Goal: Information Seeking & Learning: Learn about a topic

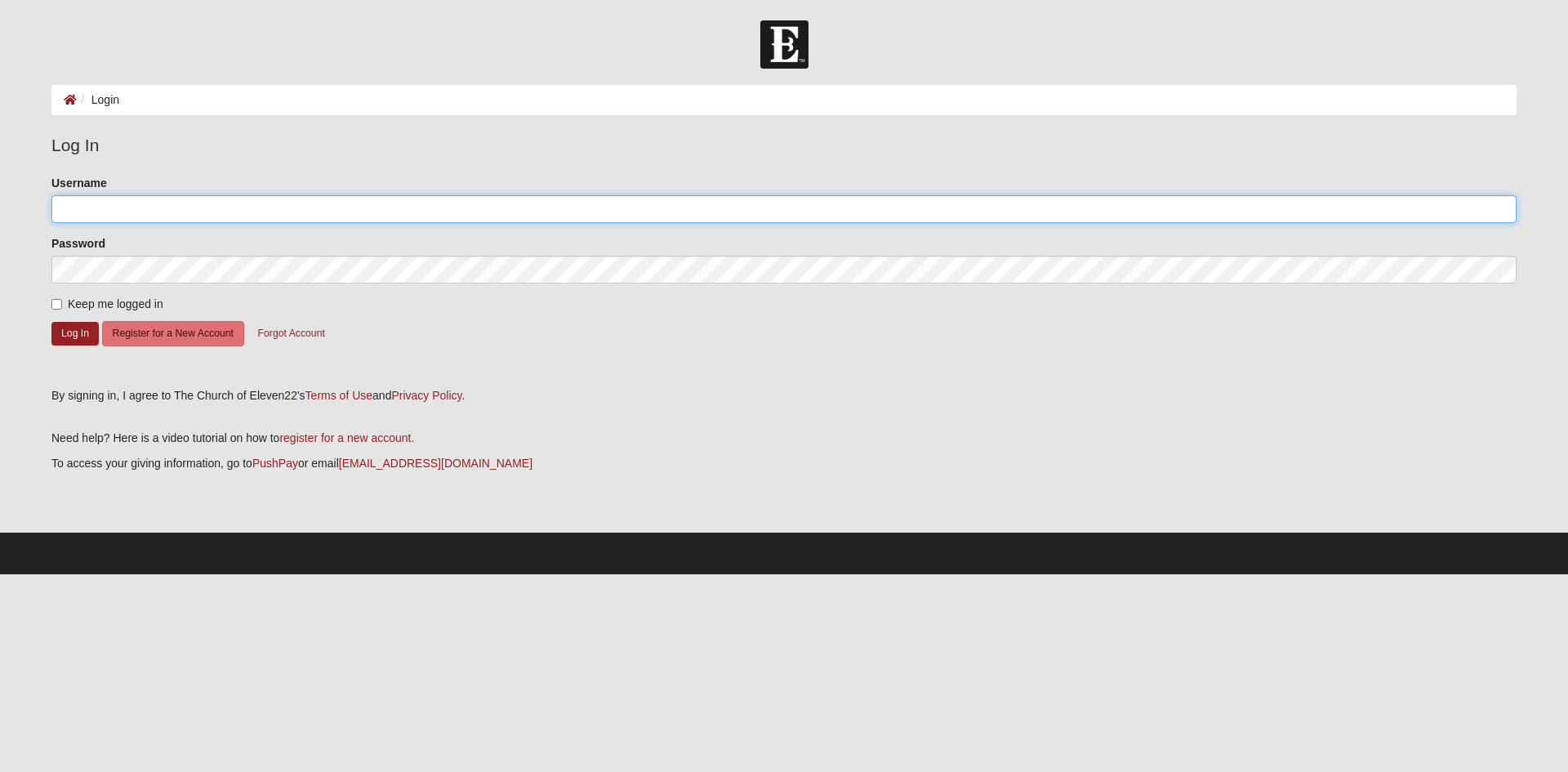
click at [306, 210] on input "Username" at bounding box center [784, 208] width 1465 height 28
type input "Spectemus"
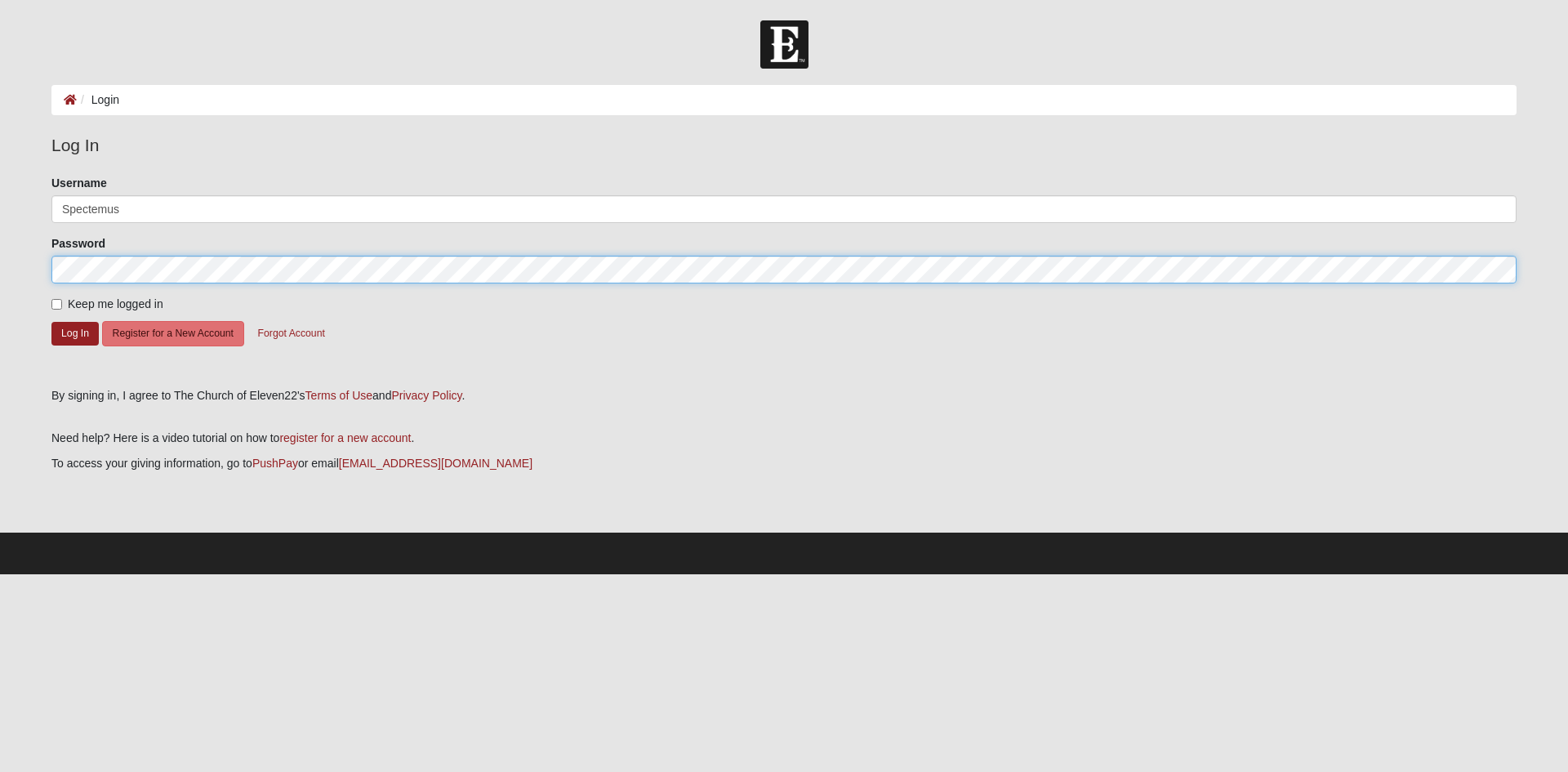
click at [51, 322] on button "Log In" at bounding box center [75, 333] width 48 height 24
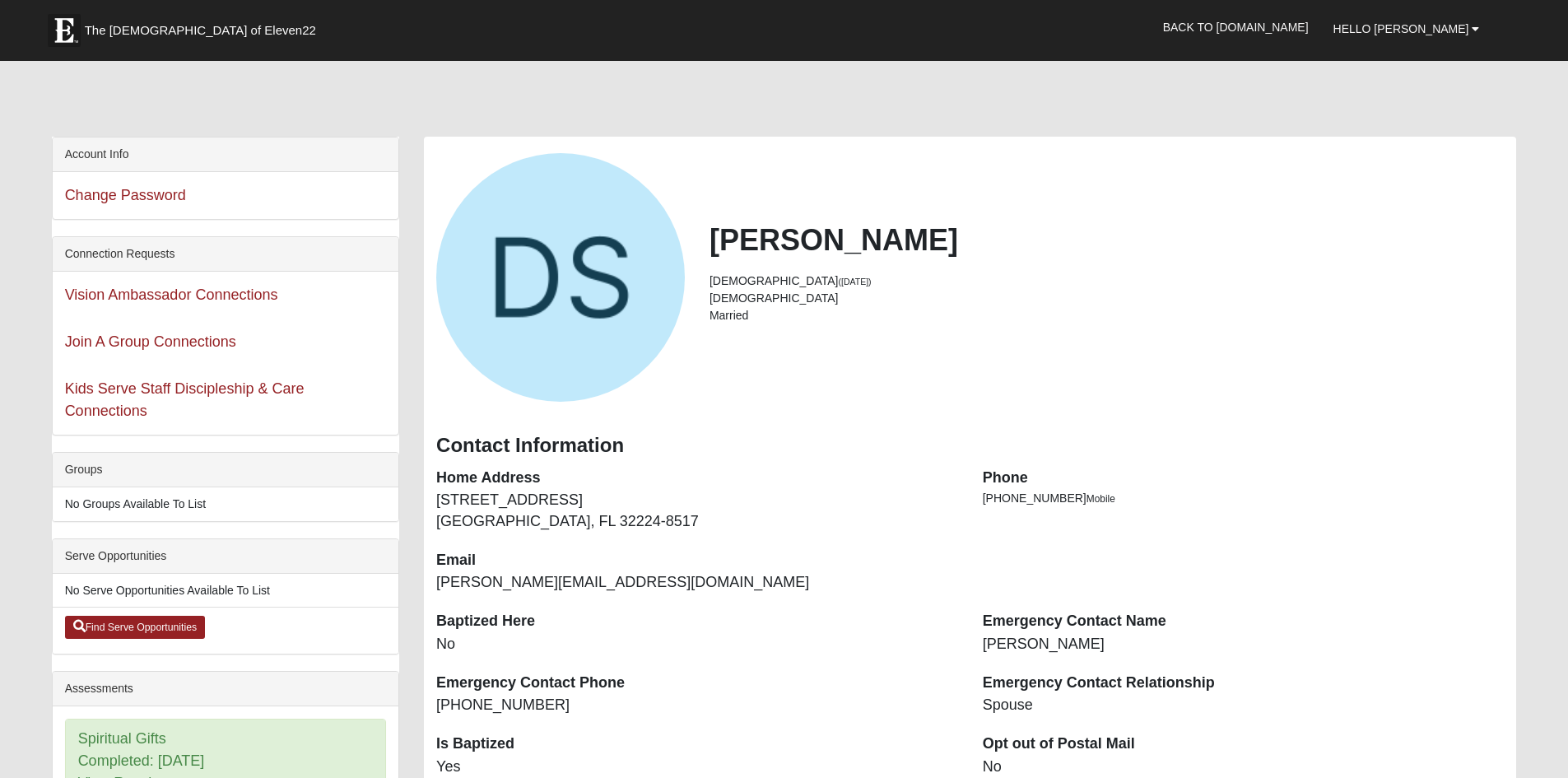
click at [683, 136] on div "Daniel Southworth 40 years old (6/5/1985) Male Married Contact Information Home…" at bounding box center [970, 581] width 1092 height 891
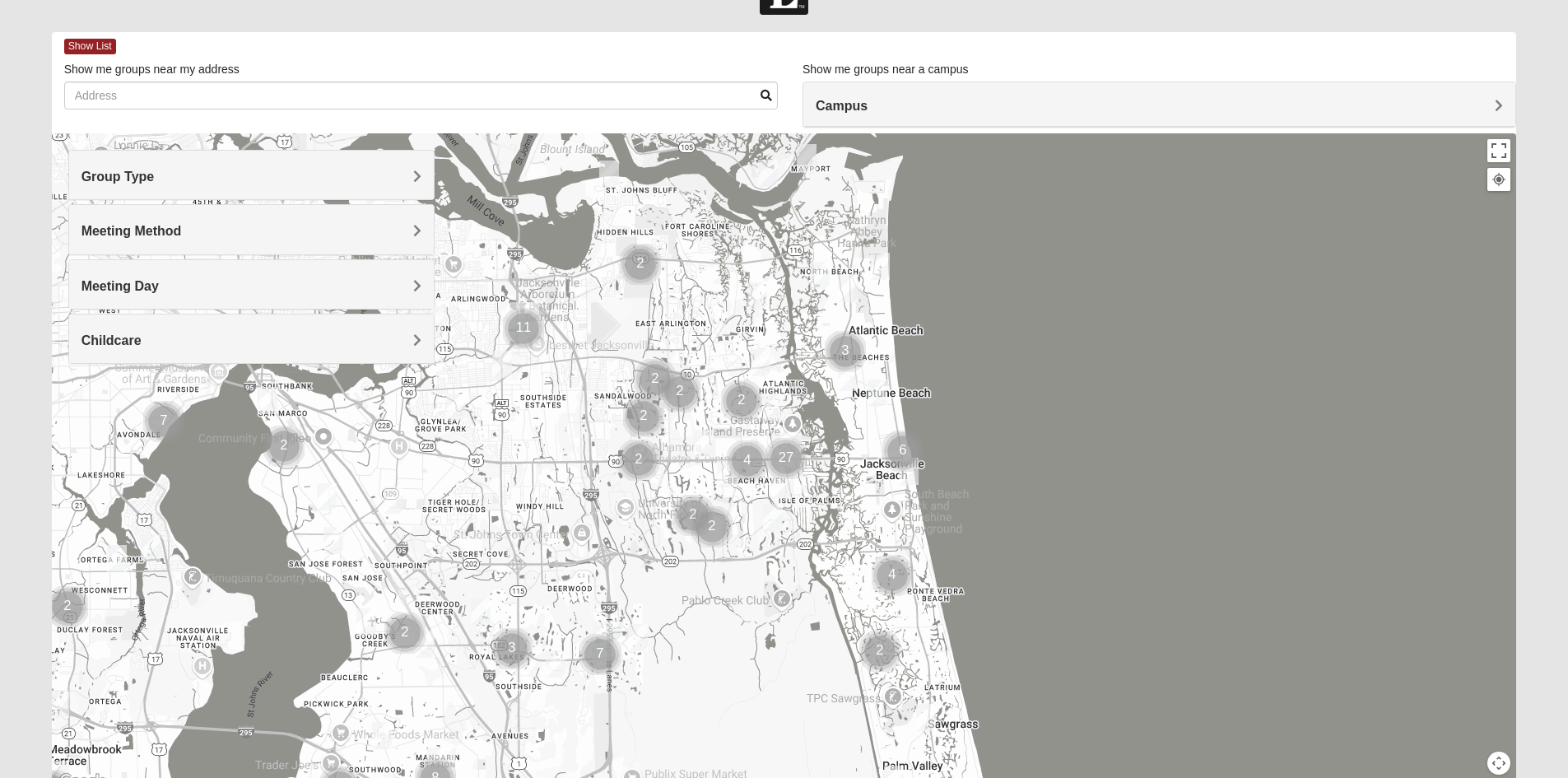
scroll to position [83, 0]
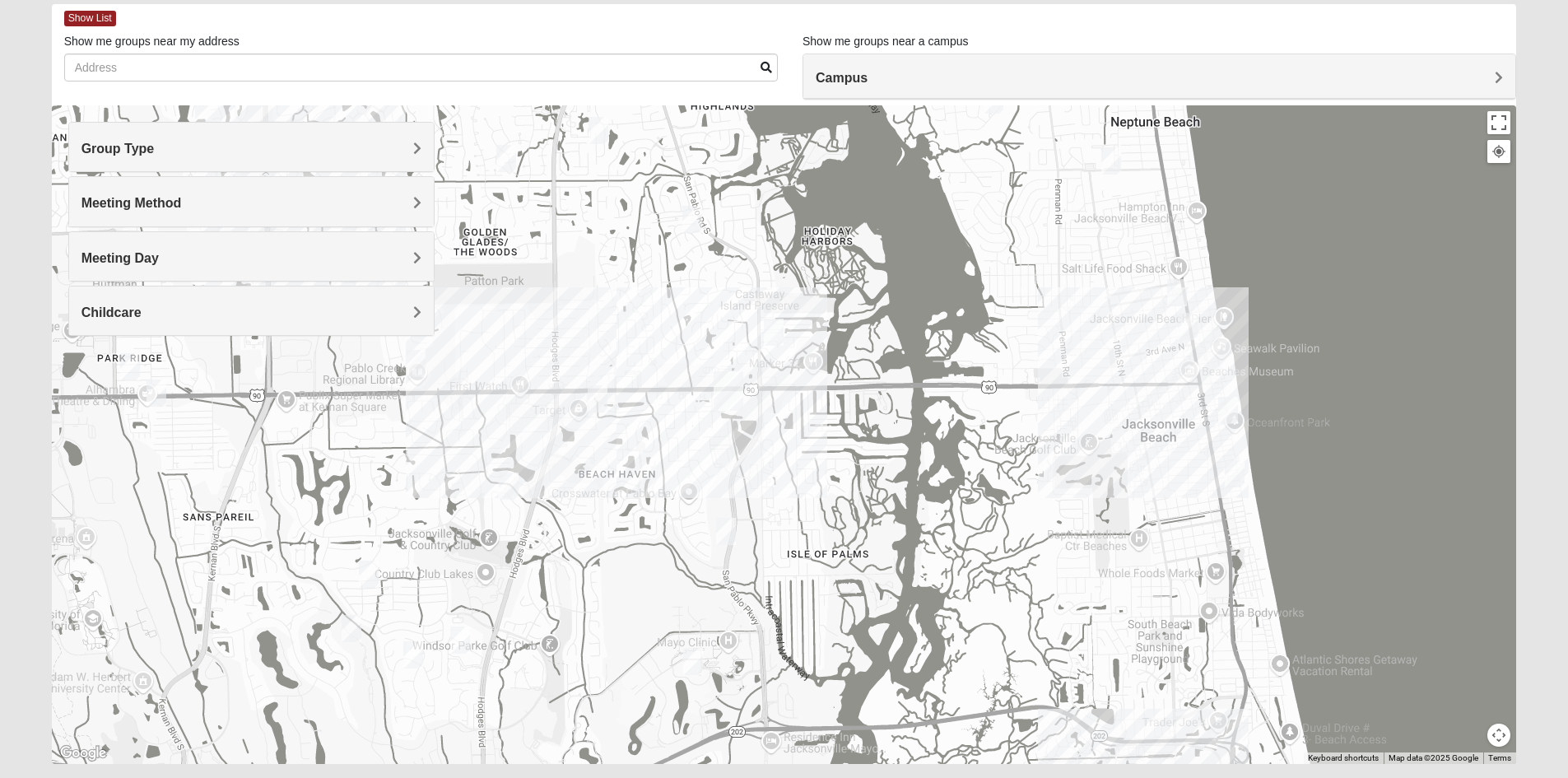
click at [725, 391] on img "San Pablo" at bounding box center [728, 390] width 43 height 53
click at [729, 380] on img "San Pablo" at bounding box center [728, 390] width 43 height 53
click at [715, 415] on img "San Pablo" at bounding box center [728, 390] width 43 height 53
click at [758, 411] on div "San Pablo 14286 Beach Blvd Jacksonville, FL 32250-1561" at bounding box center [784, 435] width 1465 height 659
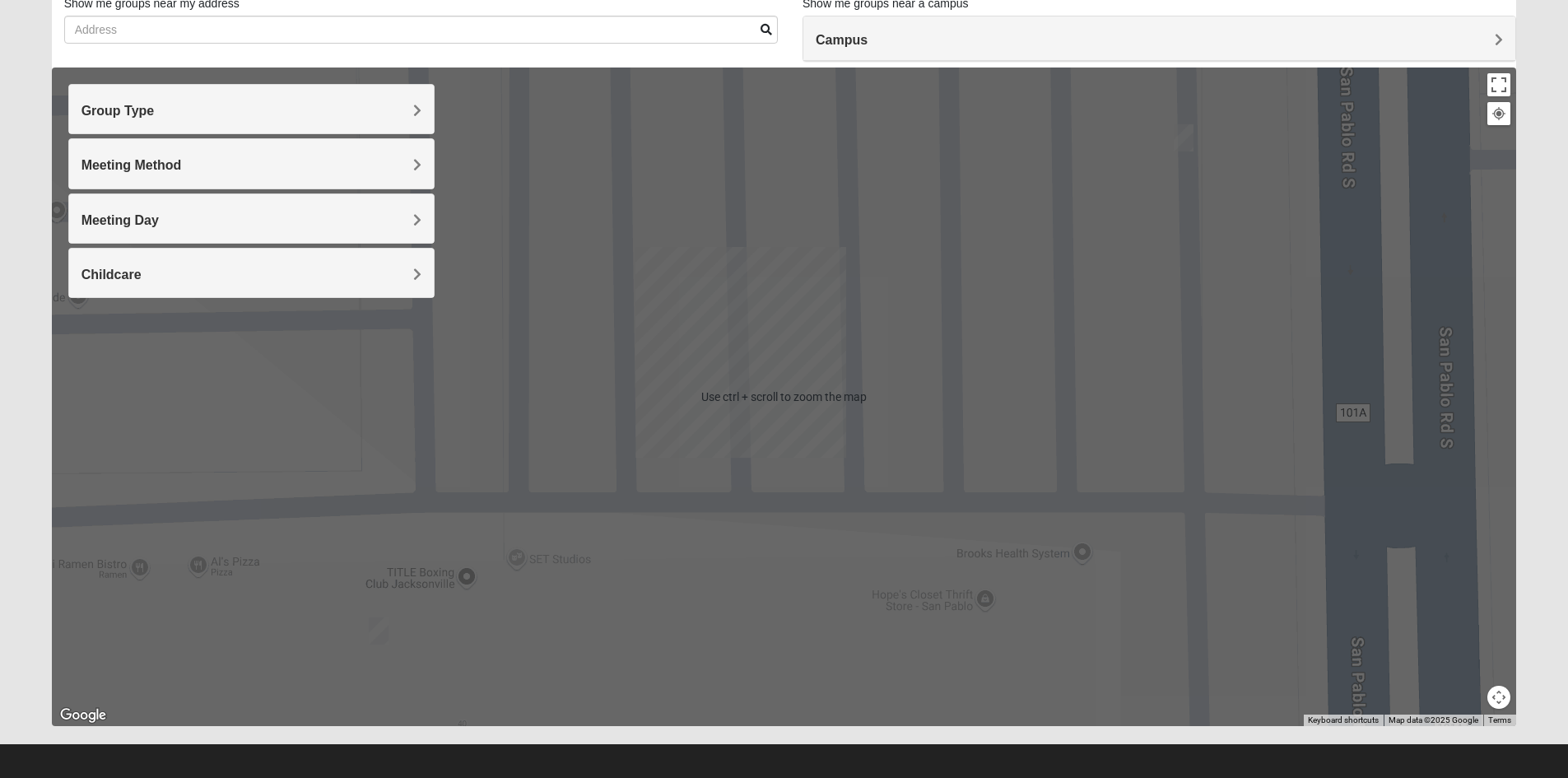
scroll to position [129, 0]
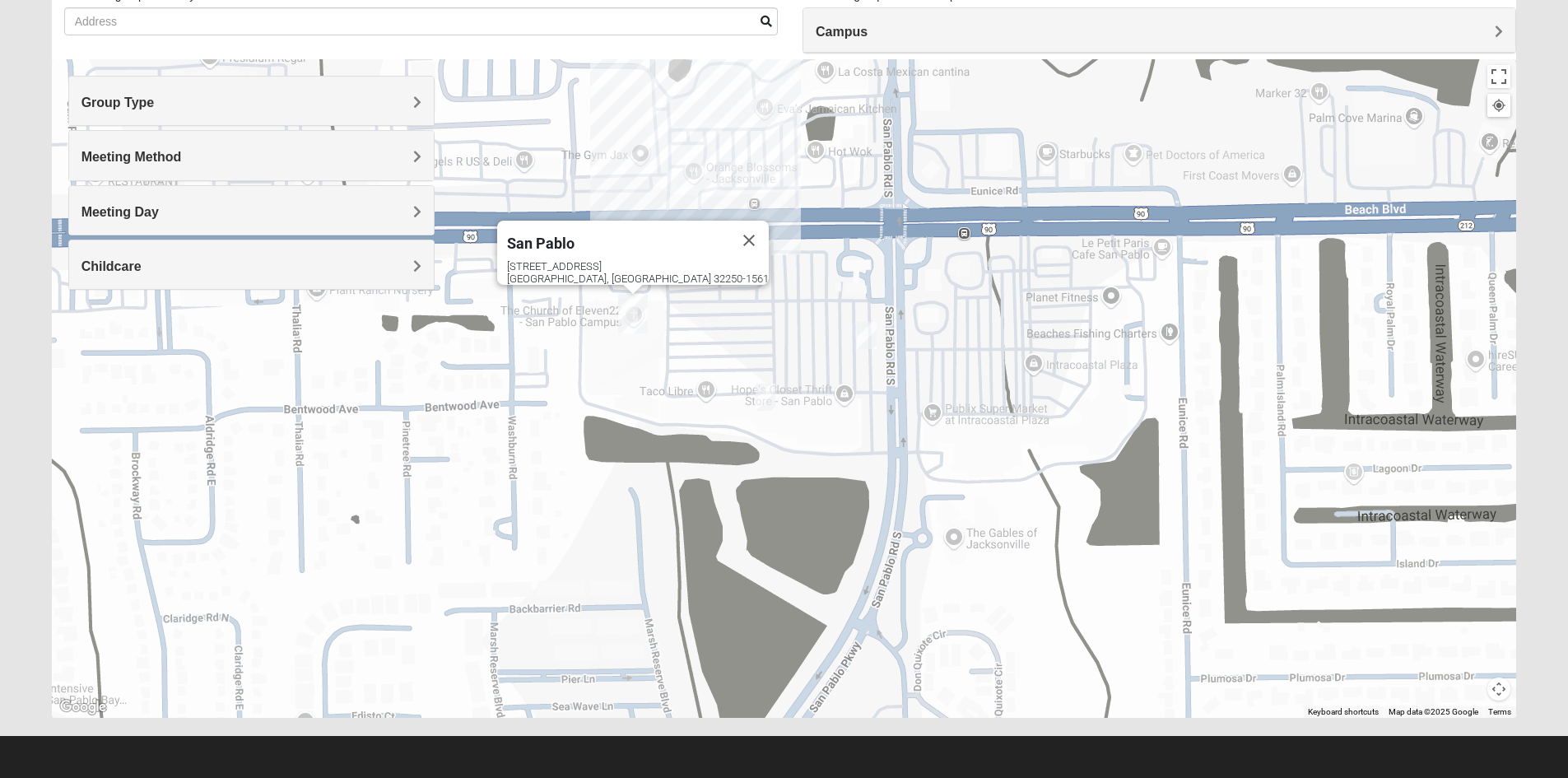
click at [729, 213] on div "San Pablo 14286 Beach Blvd Jacksonville, FL 32250-1561" at bounding box center [784, 389] width 1465 height 659
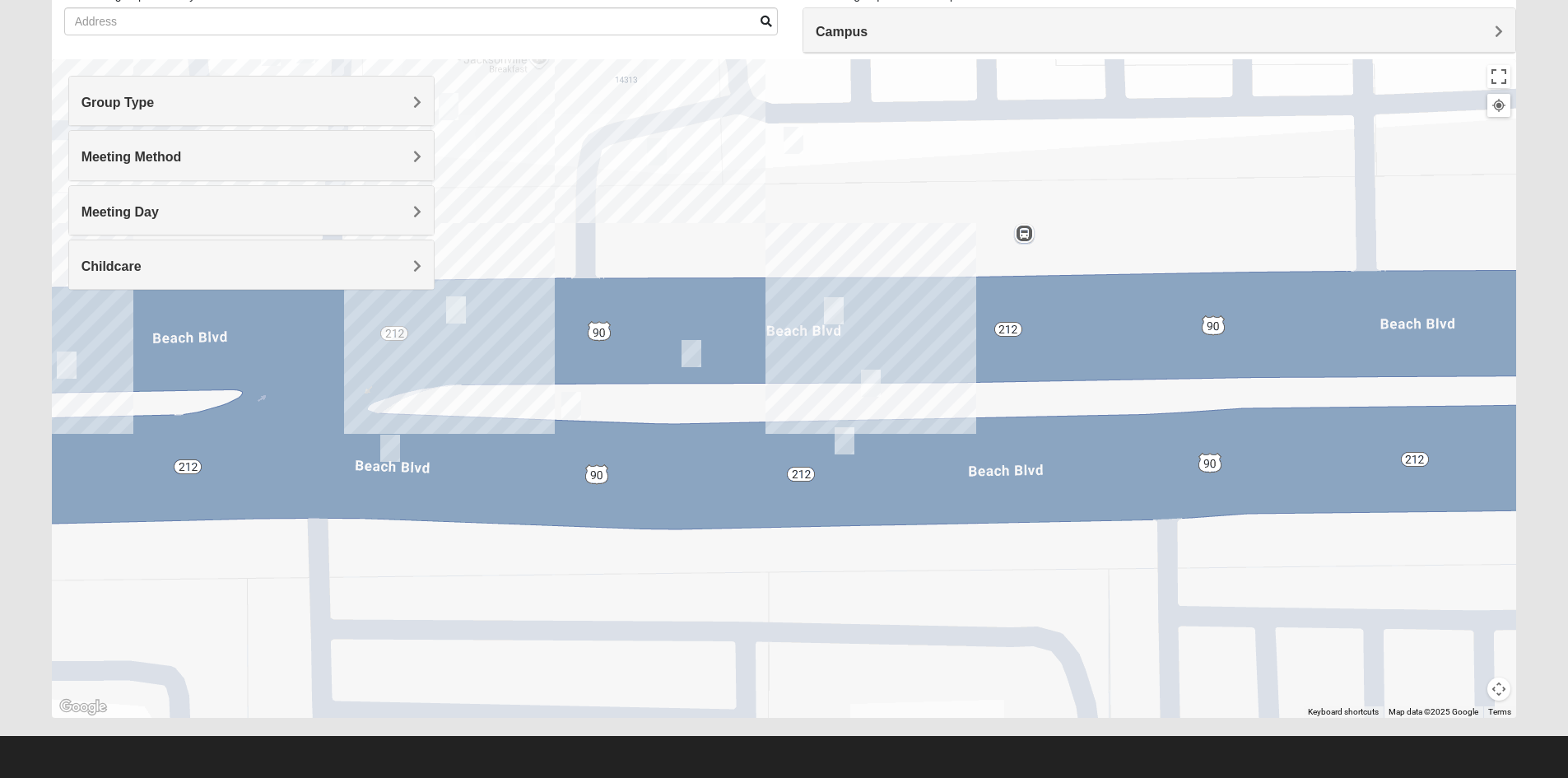
scroll to position [0, 0]
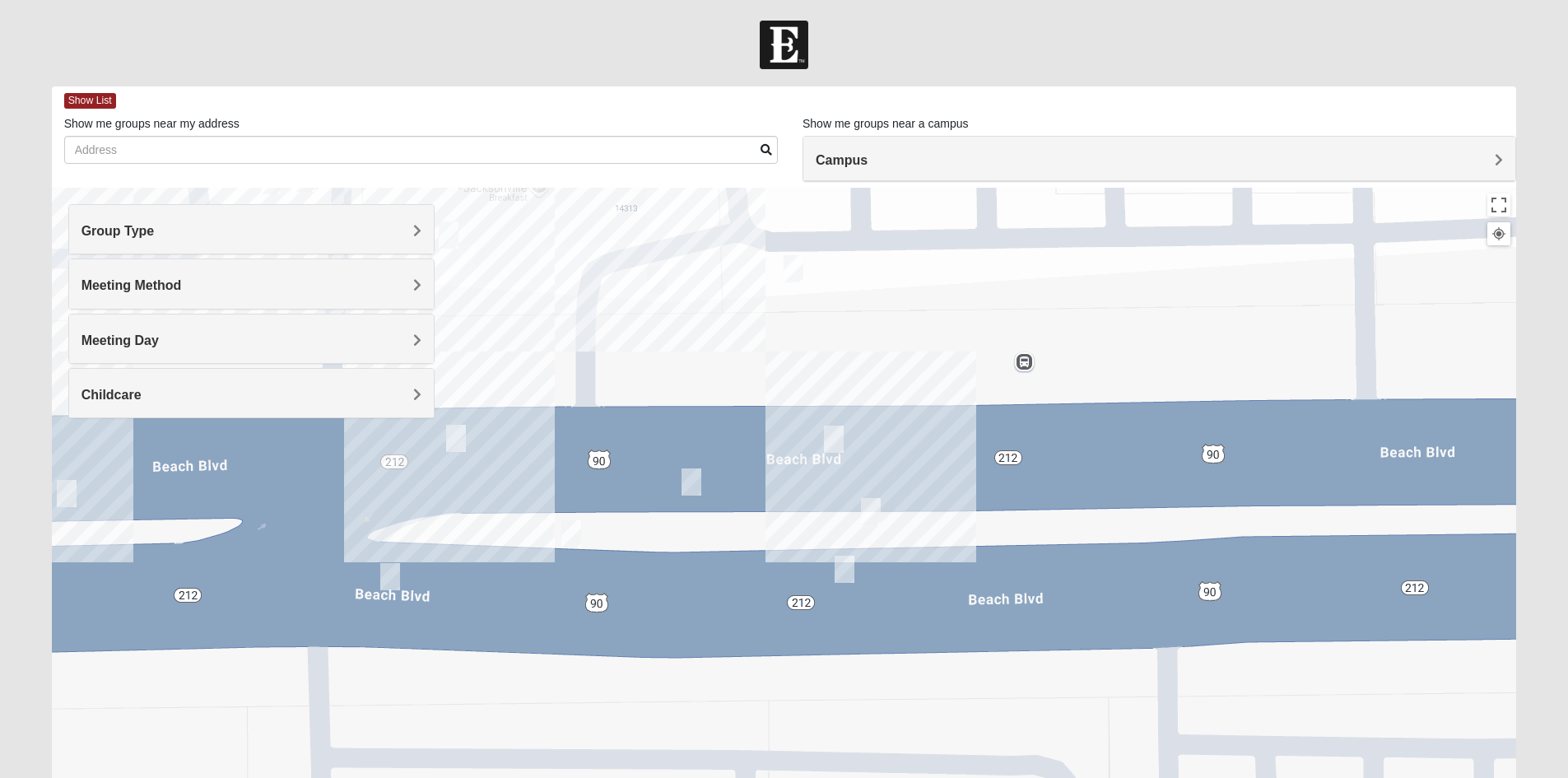
click at [337, 236] on h4 "Group Type" at bounding box center [251, 231] width 339 height 15
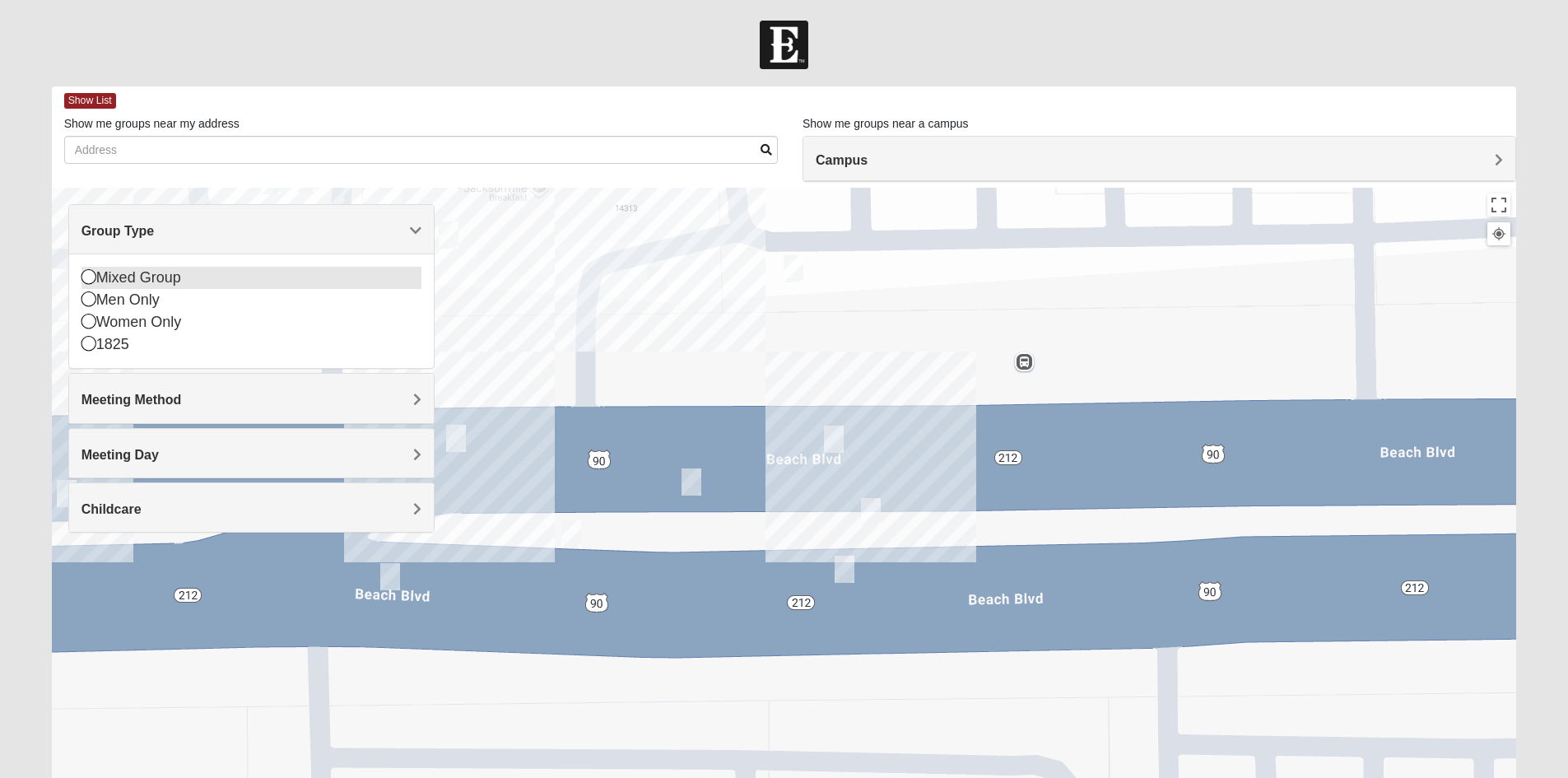
click at [82, 276] on icon at bounding box center [88, 276] width 14 height 14
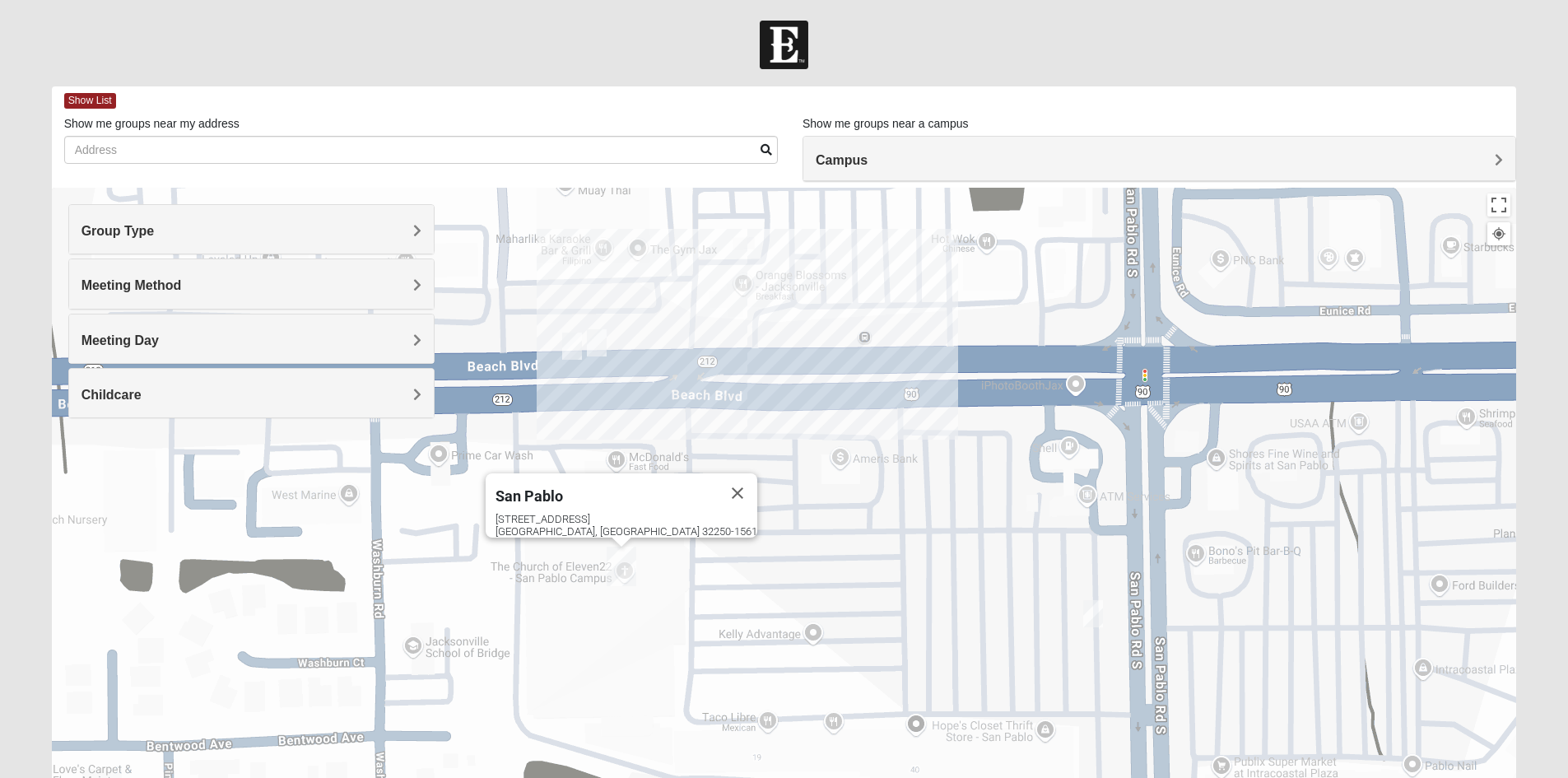
click at [1094, 618] on img "On Campus Mixed Blasher 32224" at bounding box center [1093, 614] width 33 height 40
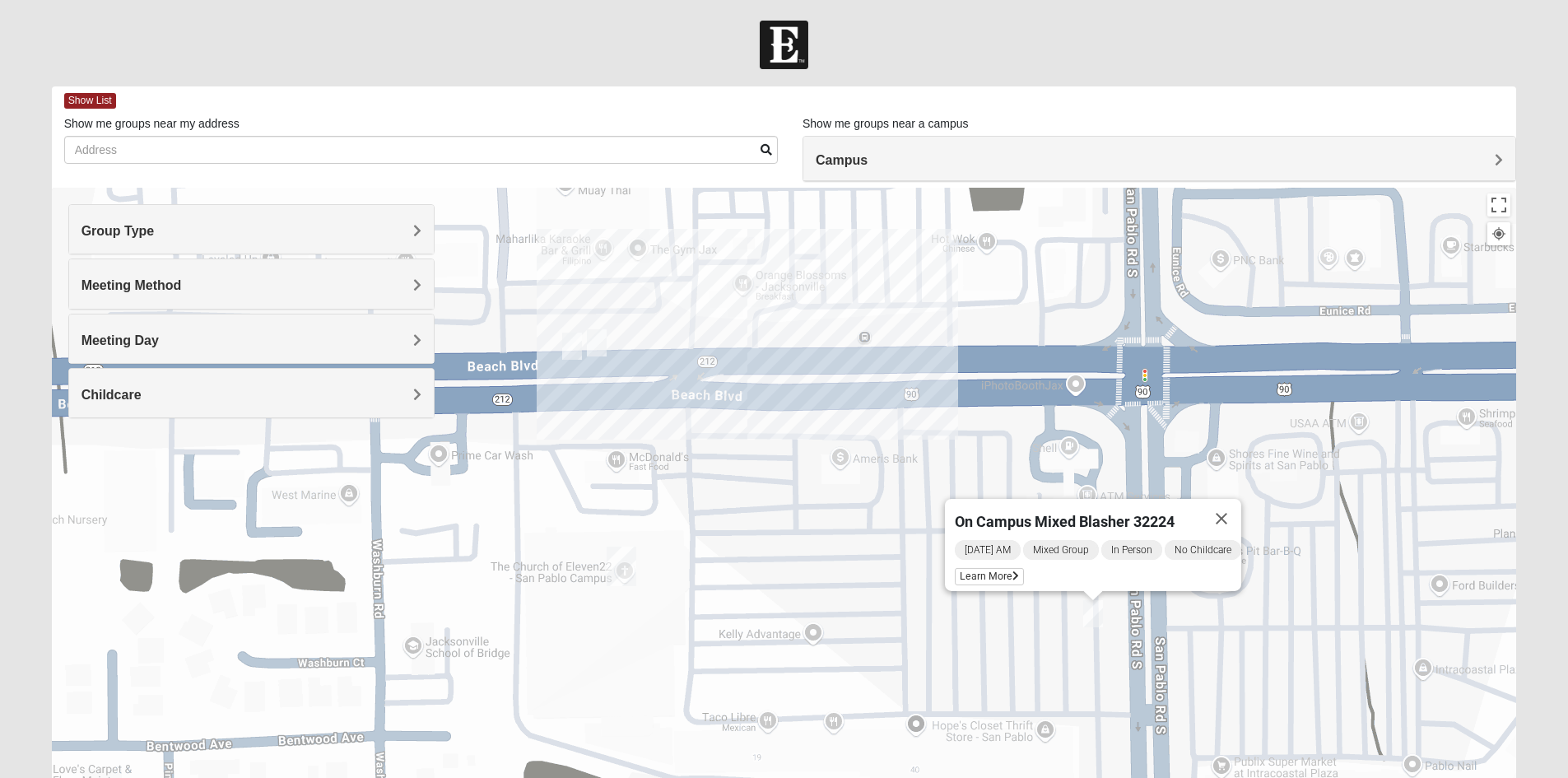
click at [595, 344] on img "On Campus Mixed Vito 32233" at bounding box center [597, 342] width 33 height 40
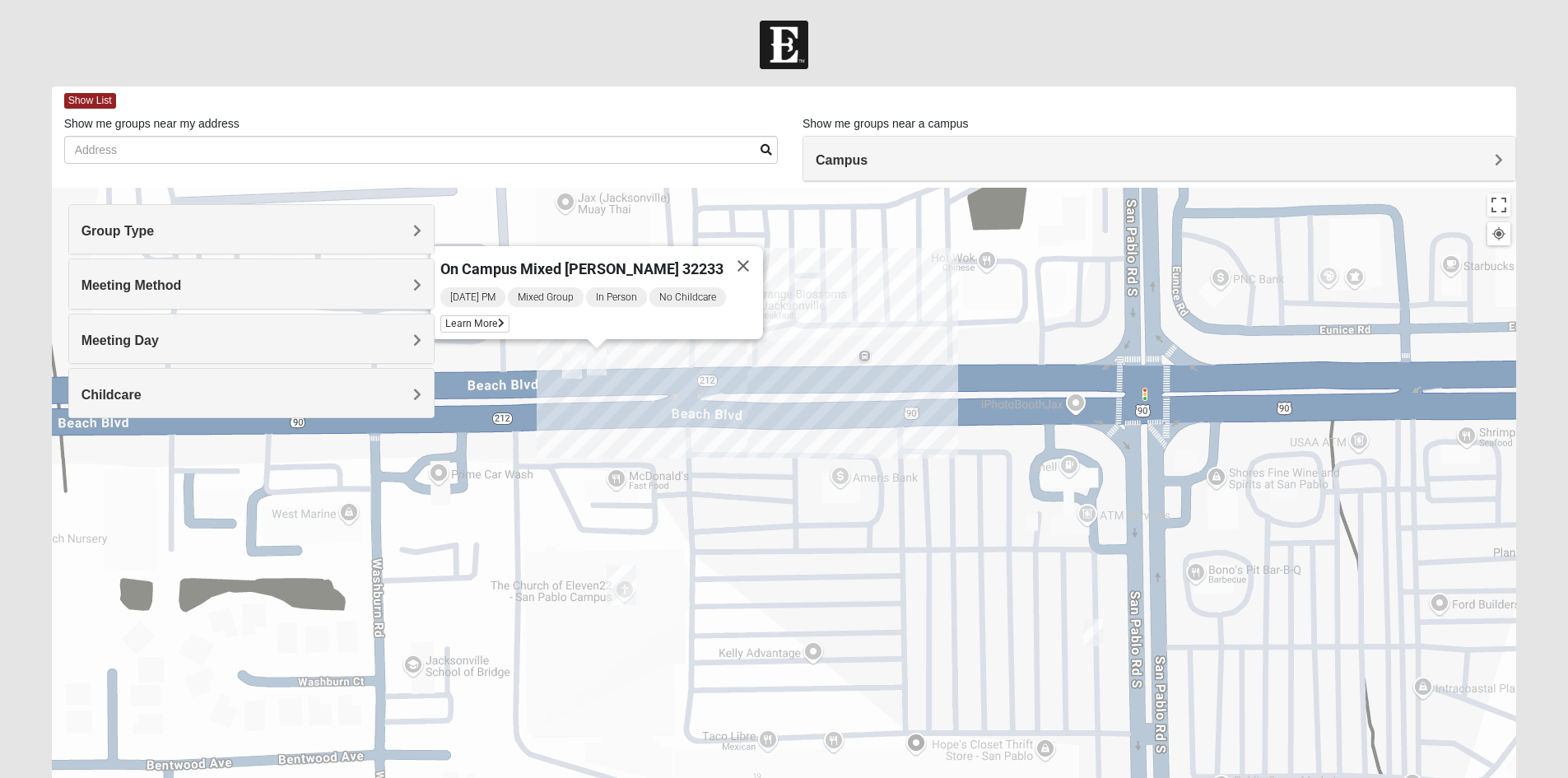
click at [571, 361] on img "On Campus Mixed Salazar 32250" at bounding box center [572, 365] width 33 height 40
click at [484, 322] on span "Learn More" at bounding box center [450, 327] width 69 height 17
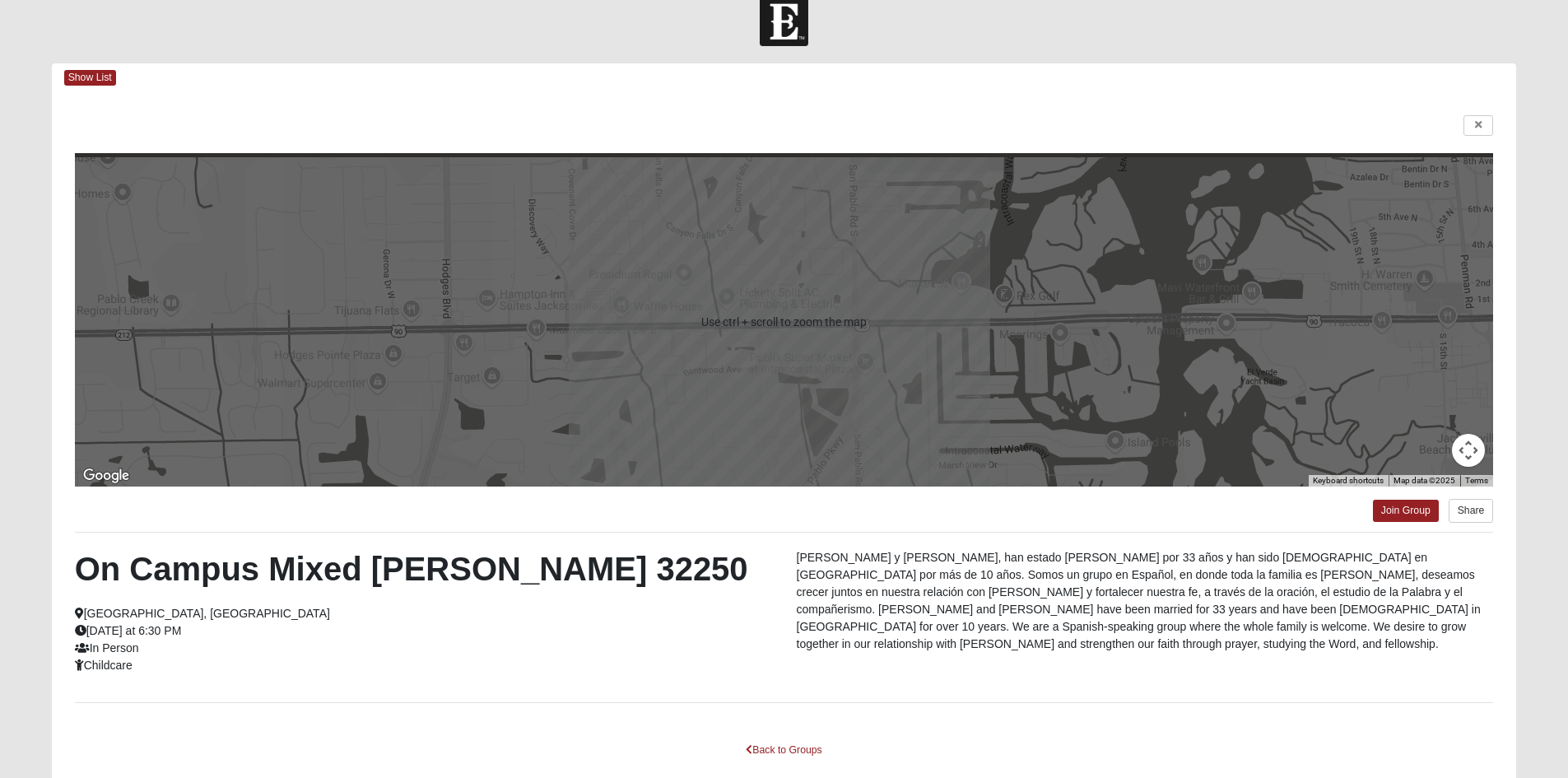
scroll to position [120, 0]
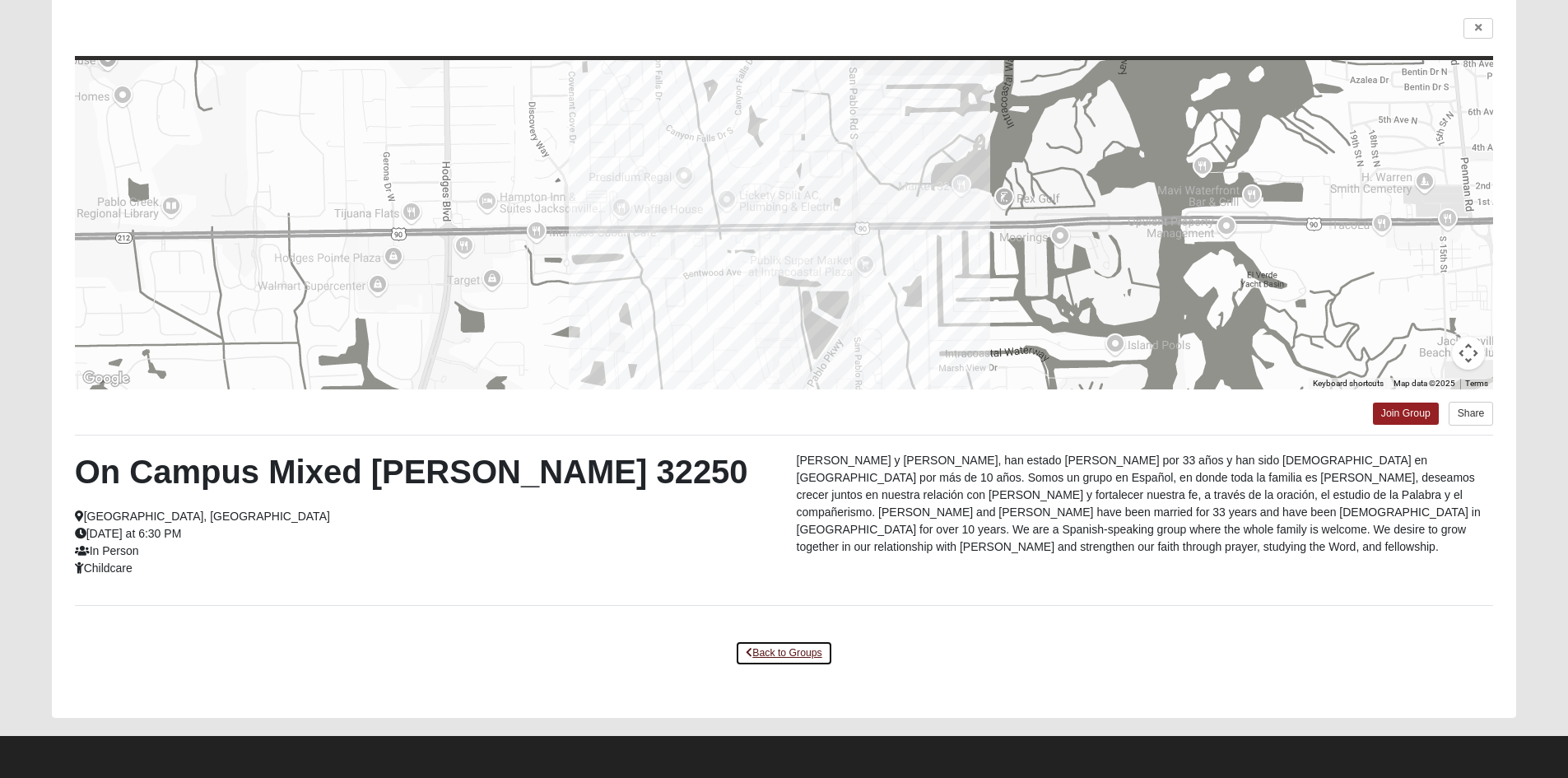
click at [769, 651] on link "Back to Groups" at bounding box center [783, 653] width 97 height 26
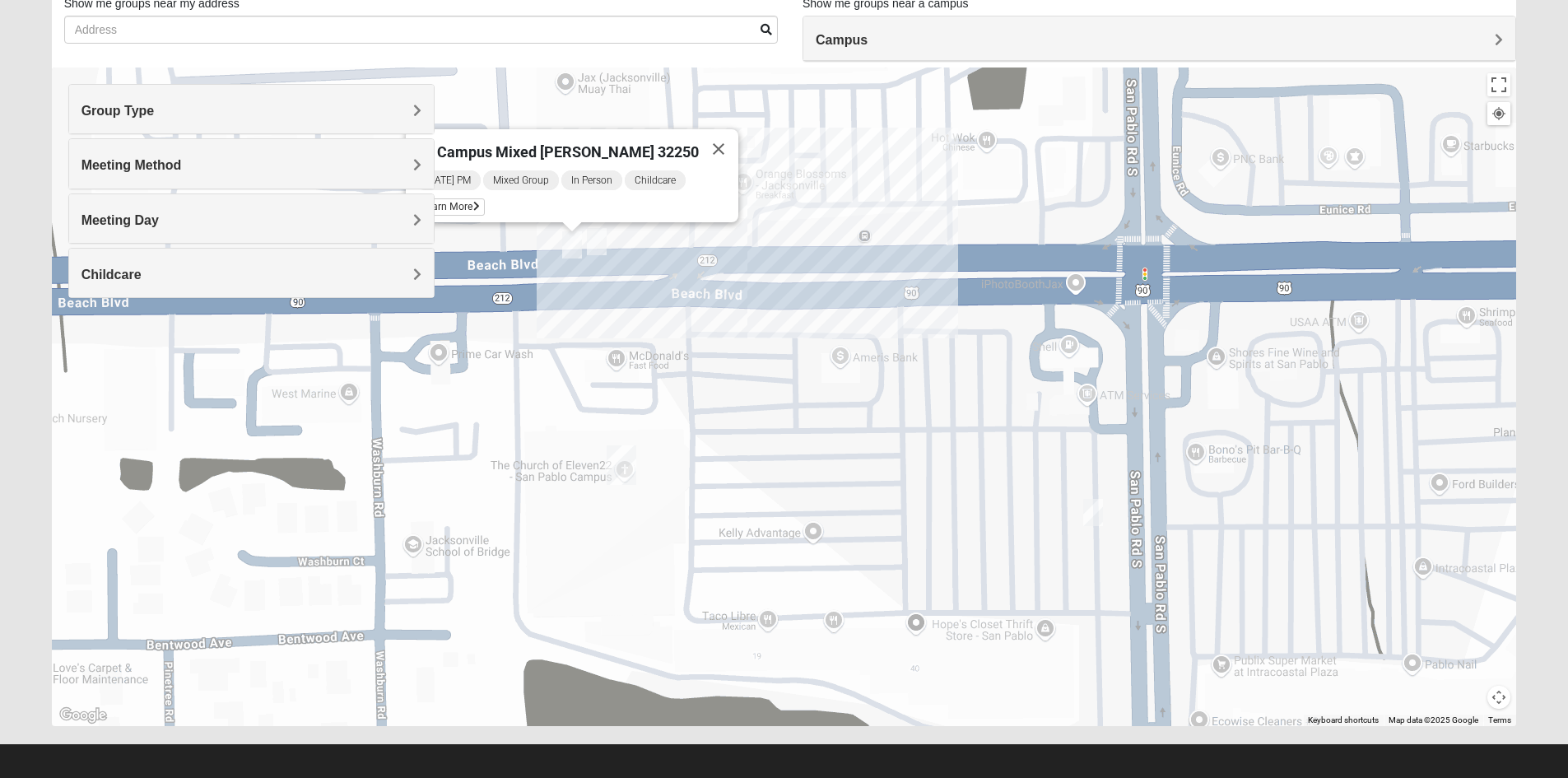
click at [620, 272] on div "On Campus Mixed Salazar 32250 Monday PM Mixed Group In Person Childcare Learn M…" at bounding box center [784, 396] width 1465 height 659
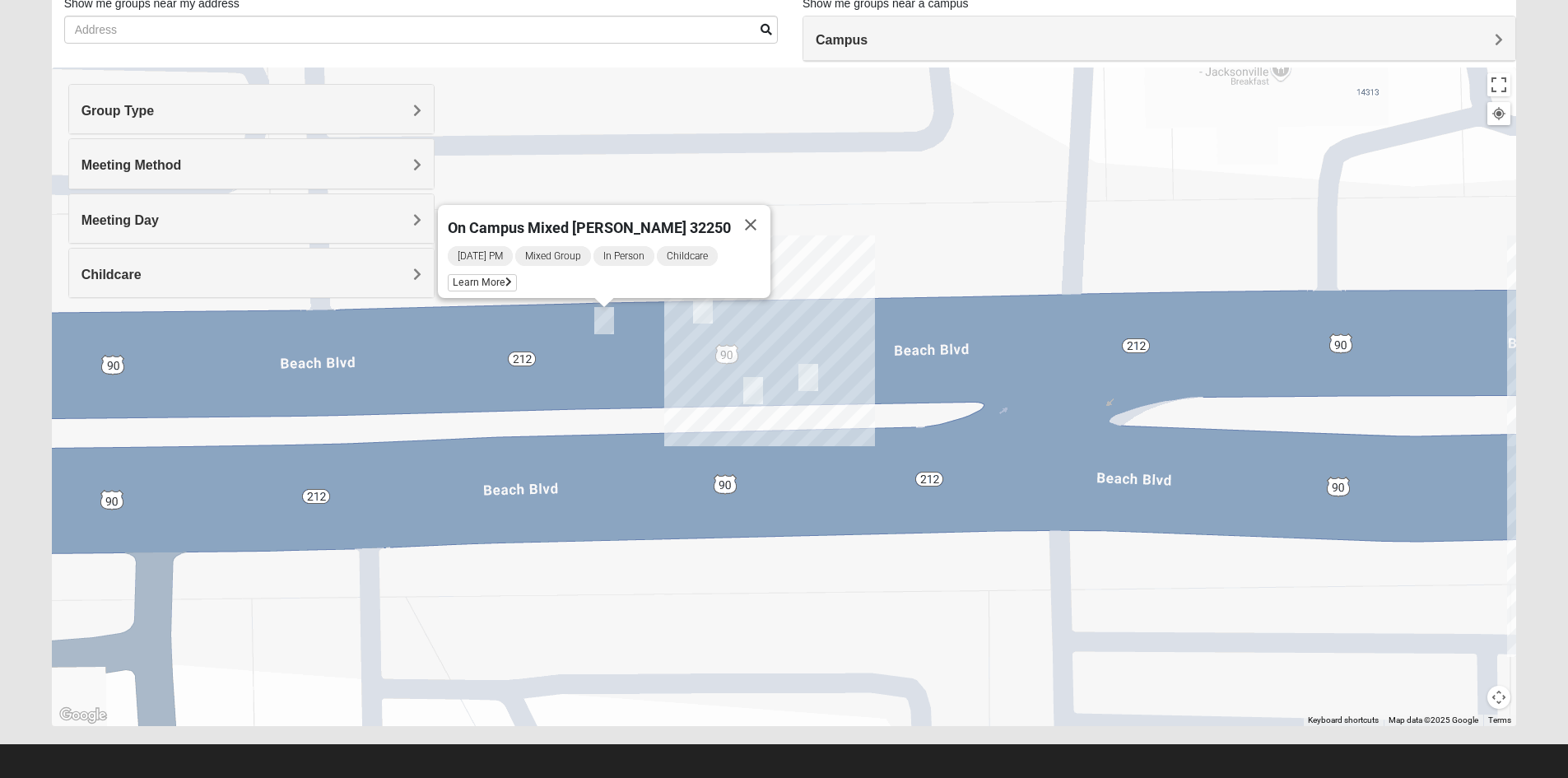
click at [751, 386] on img "On Campus Mixed Simpson 32250" at bounding box center [753, 390] width 33 height 40
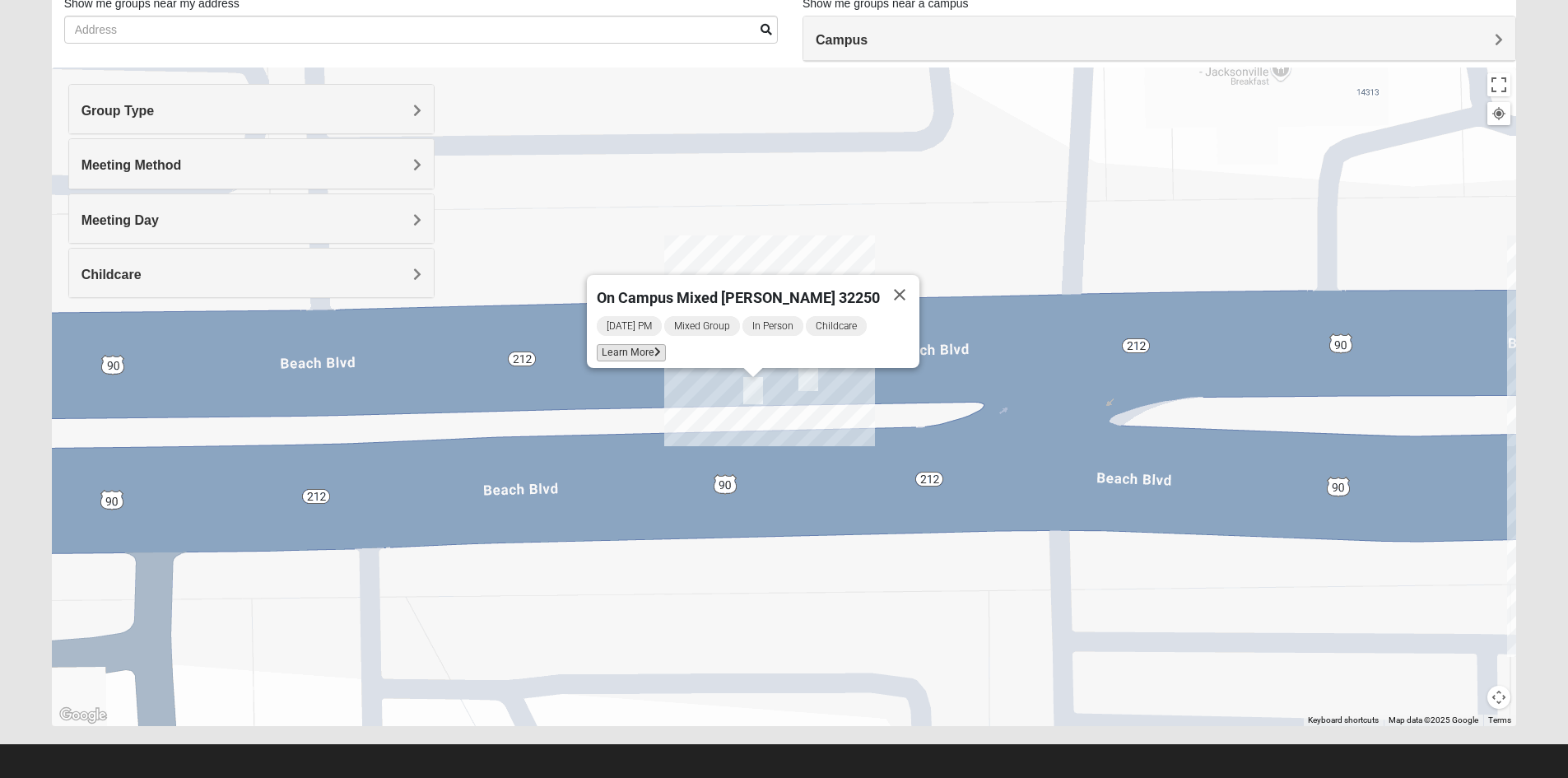
click at [640, 346] on span "Learn More" at bounding box center [631, 353] width 69 height 17
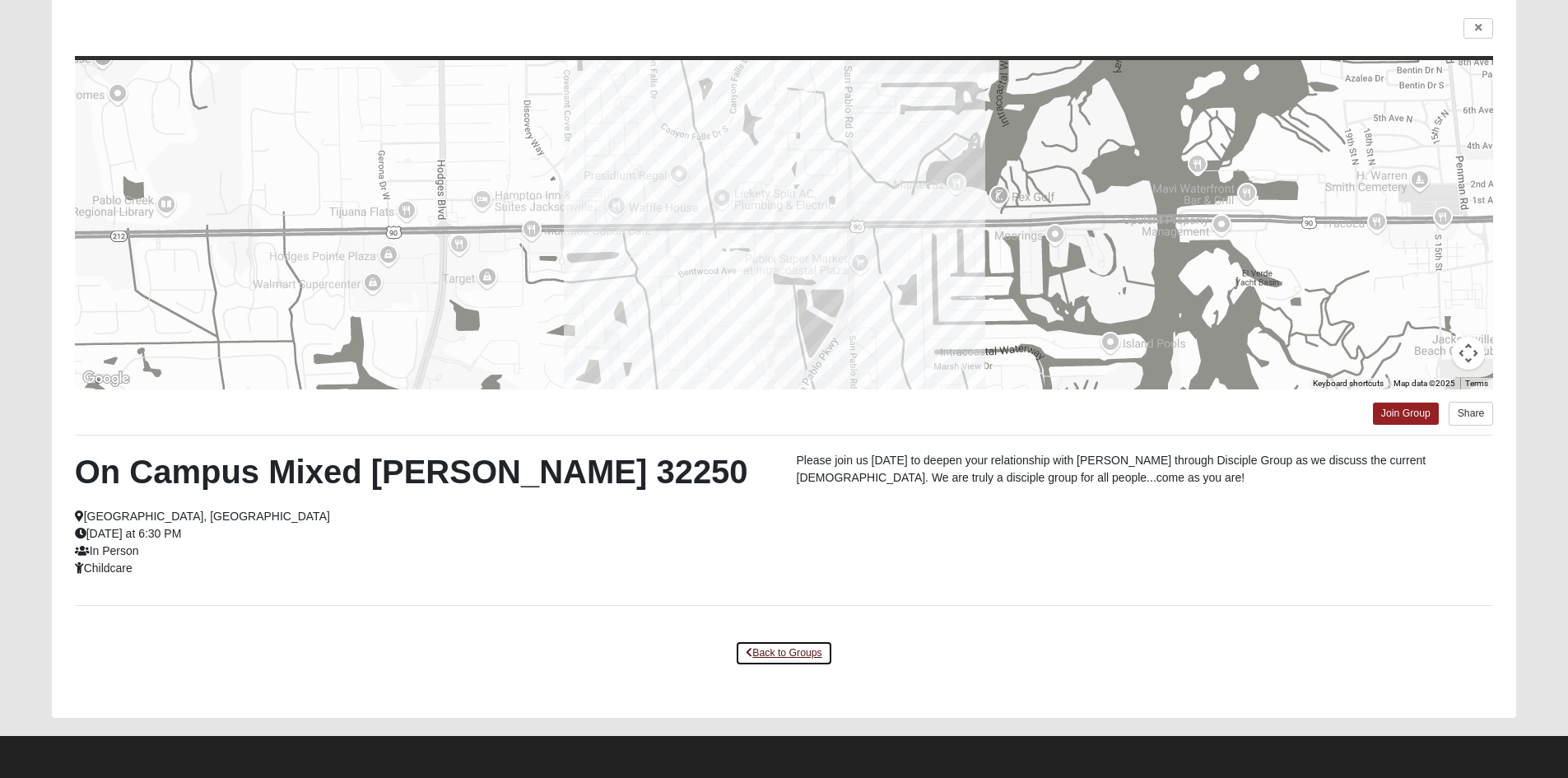
click at [803, 651] on link "Back to Groups" at bounding box center [783, 653] width 97 height 26
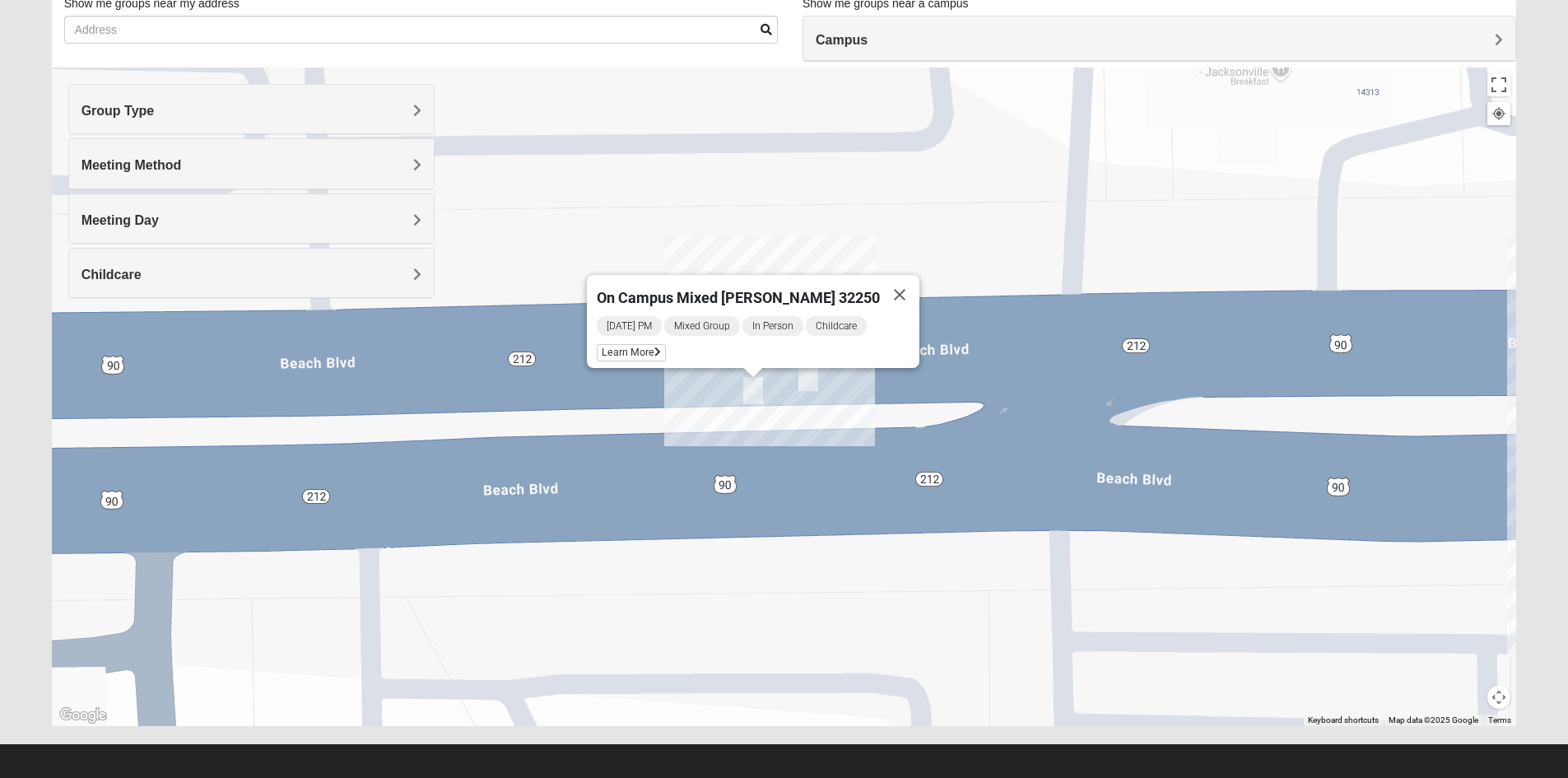
click at [813, 386] on img "On Campus Mixed Smith 32250" at bounding box center [808, 377] width 33 height 40
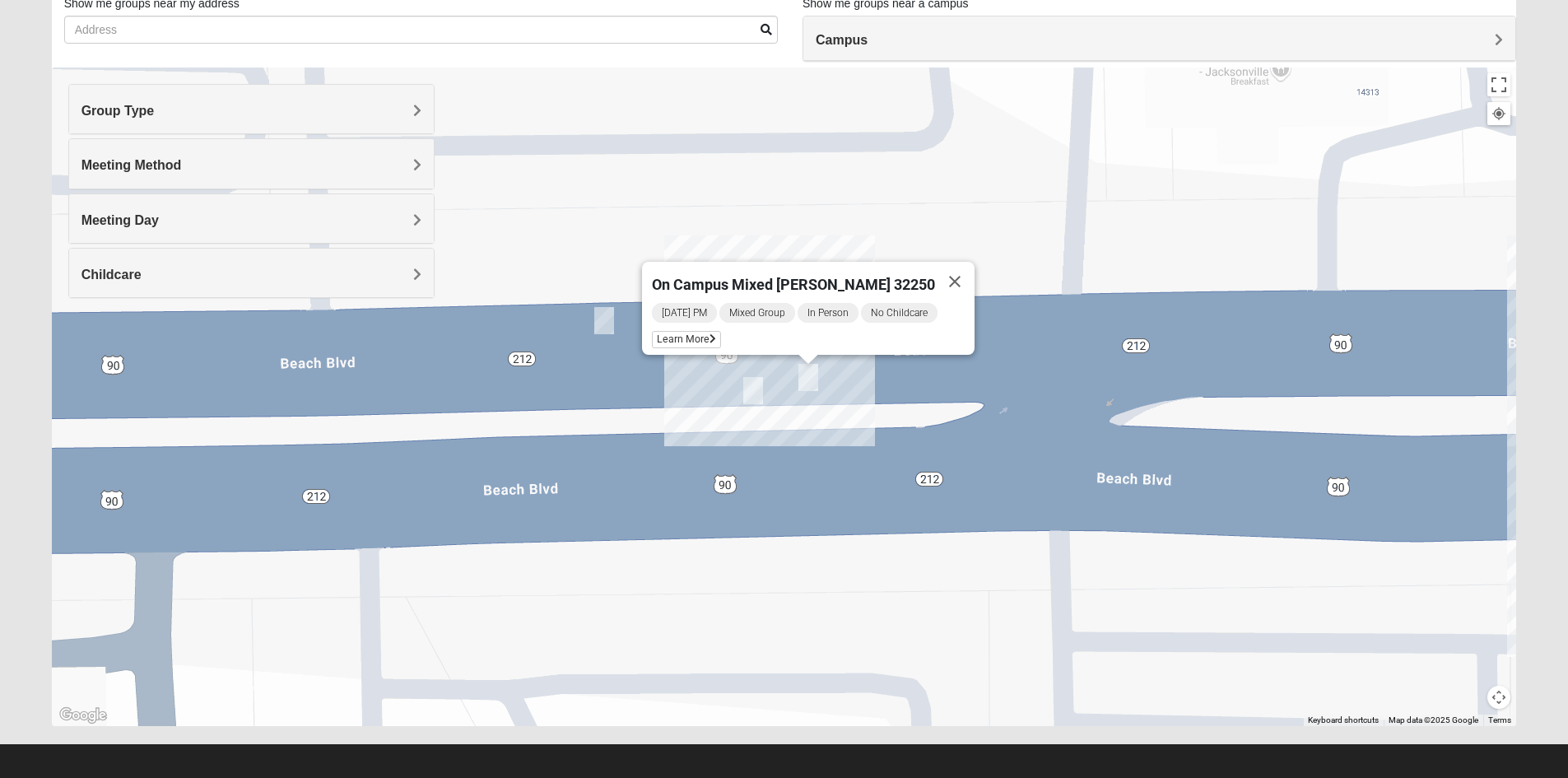
click at [743, 397] on img "On Campus Mixed Simpson 32250" at bounding box center [753, 390] width 33 height 40
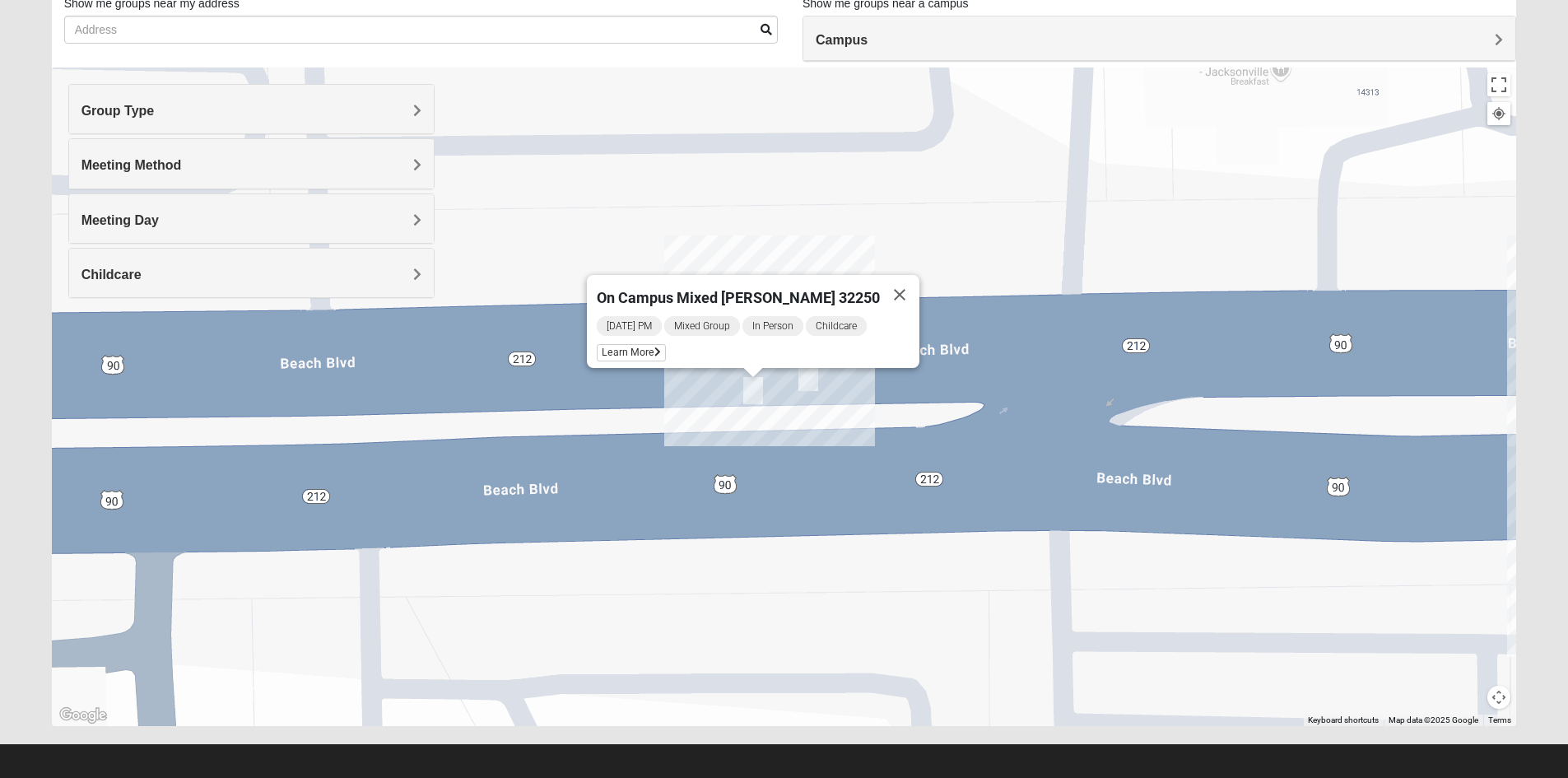
click at [815, 391] on img "On Campus Mixed Smith 32250" at bounding box center [808, 377] width 33 height 40
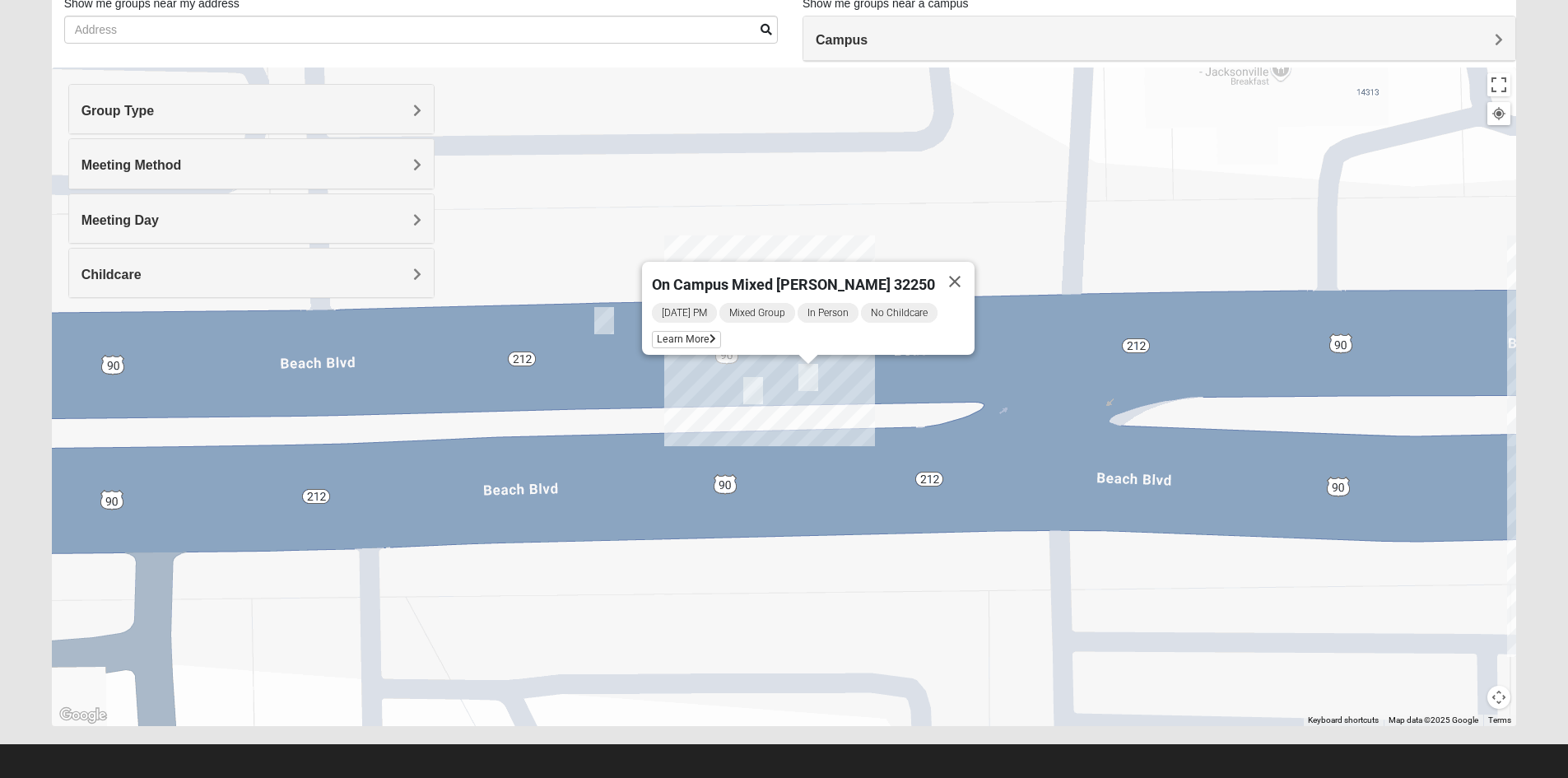
click at [762, 391] on img "On Campus Mixed Simpson 32250" at bounding box center [753, 390] width 33 height 40
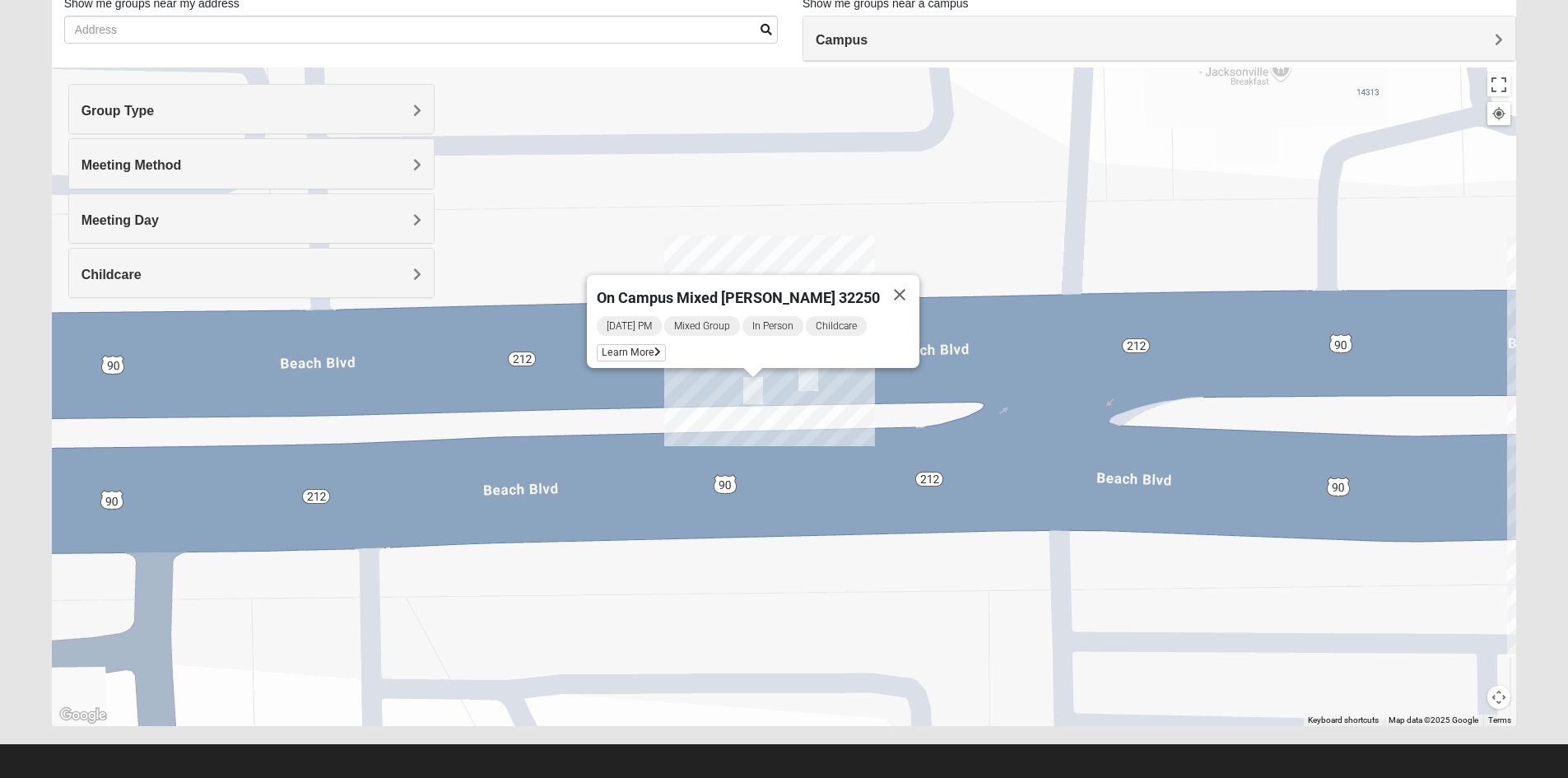
click at [810, 381] on img "On Campus Mixed Smith 32250" at bounding box center [808, 377] width 33 height 40
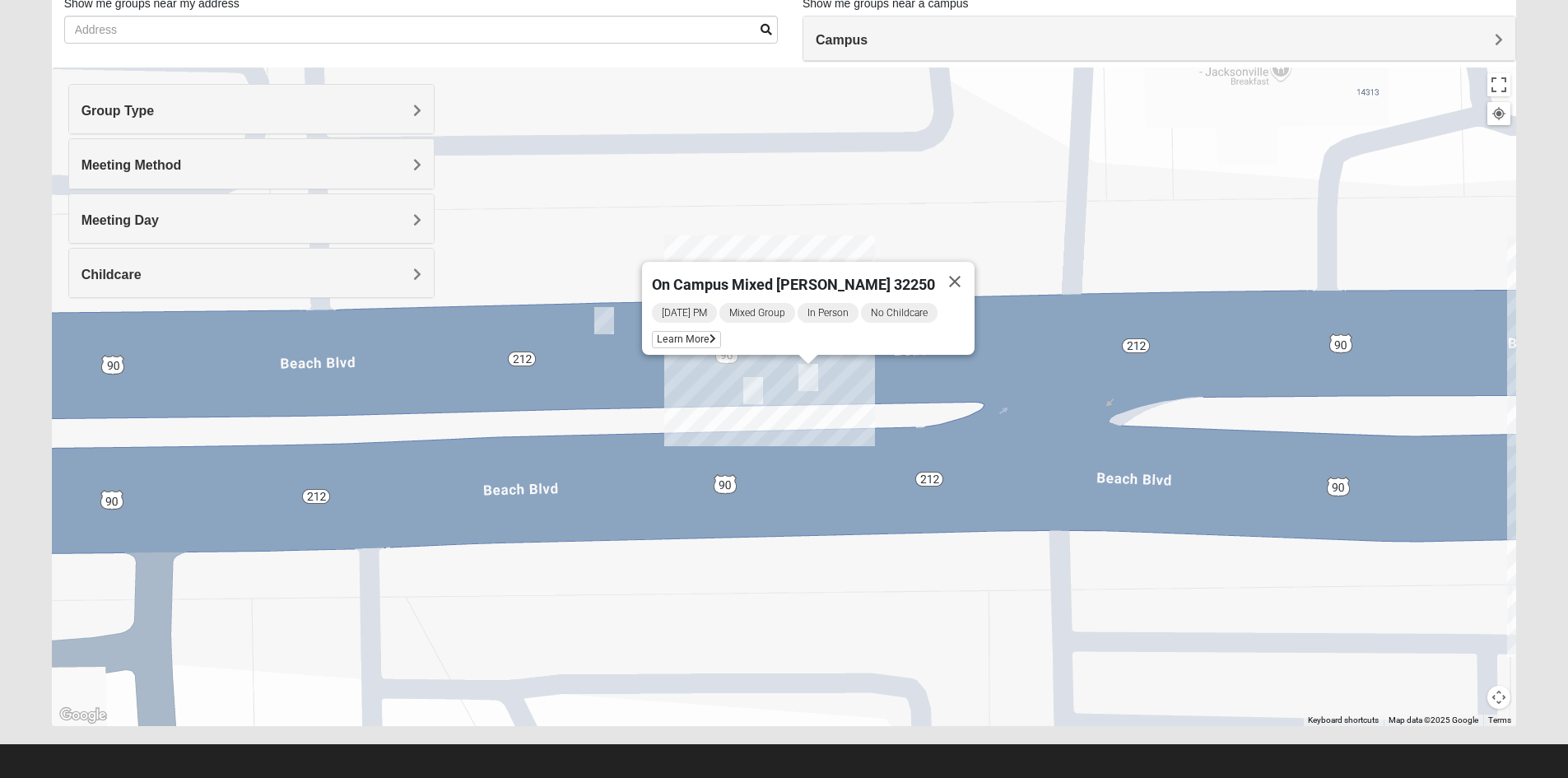
click at [596, 320] on img "On Campus Mixed Salazar 32250" at bounding box center [604, 320] width 33 height 40
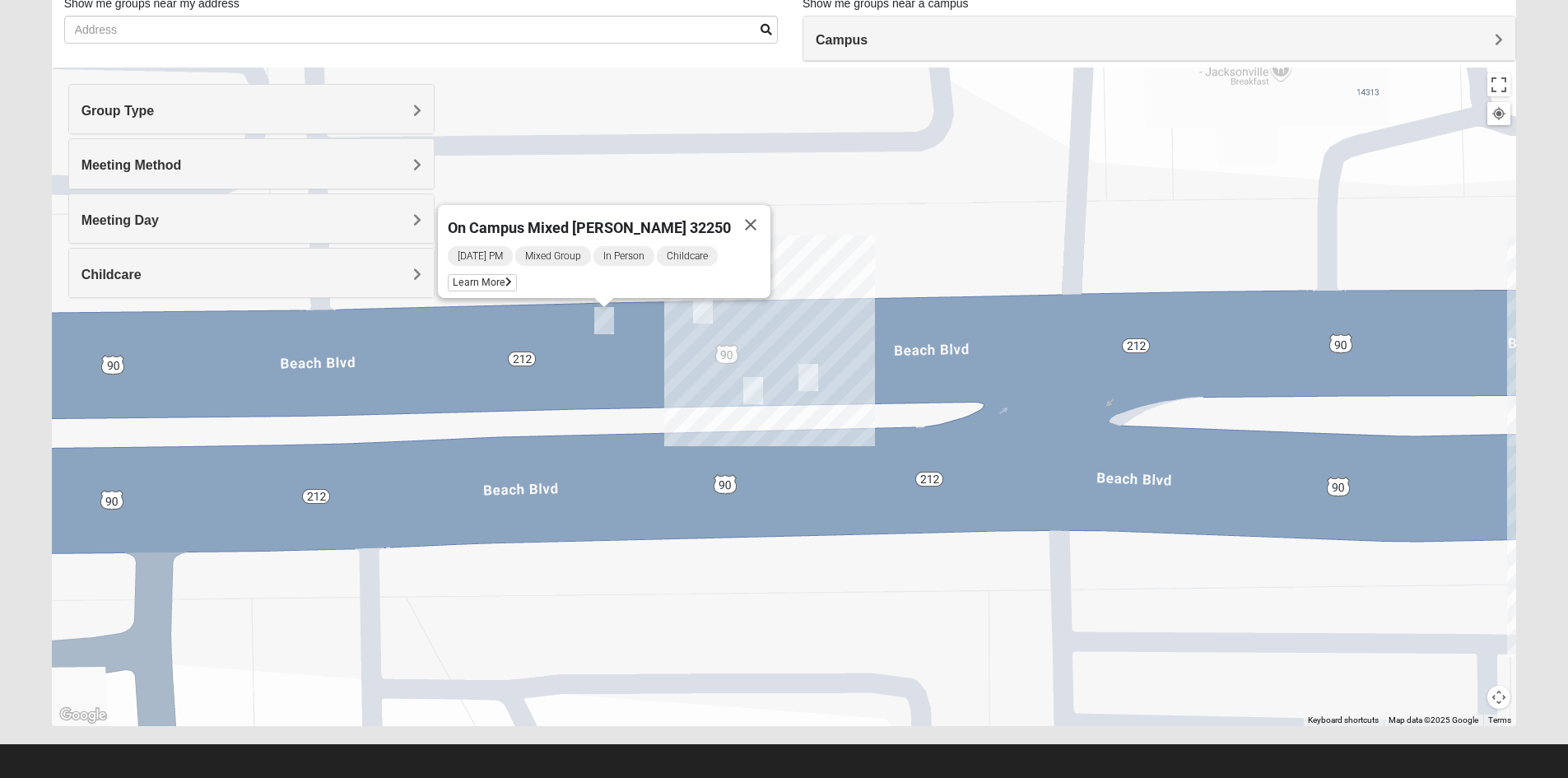
click at [696, 319] on img "On Campus Mixed Vito 32233" at bounding box center [703, 310] width 33 height 40
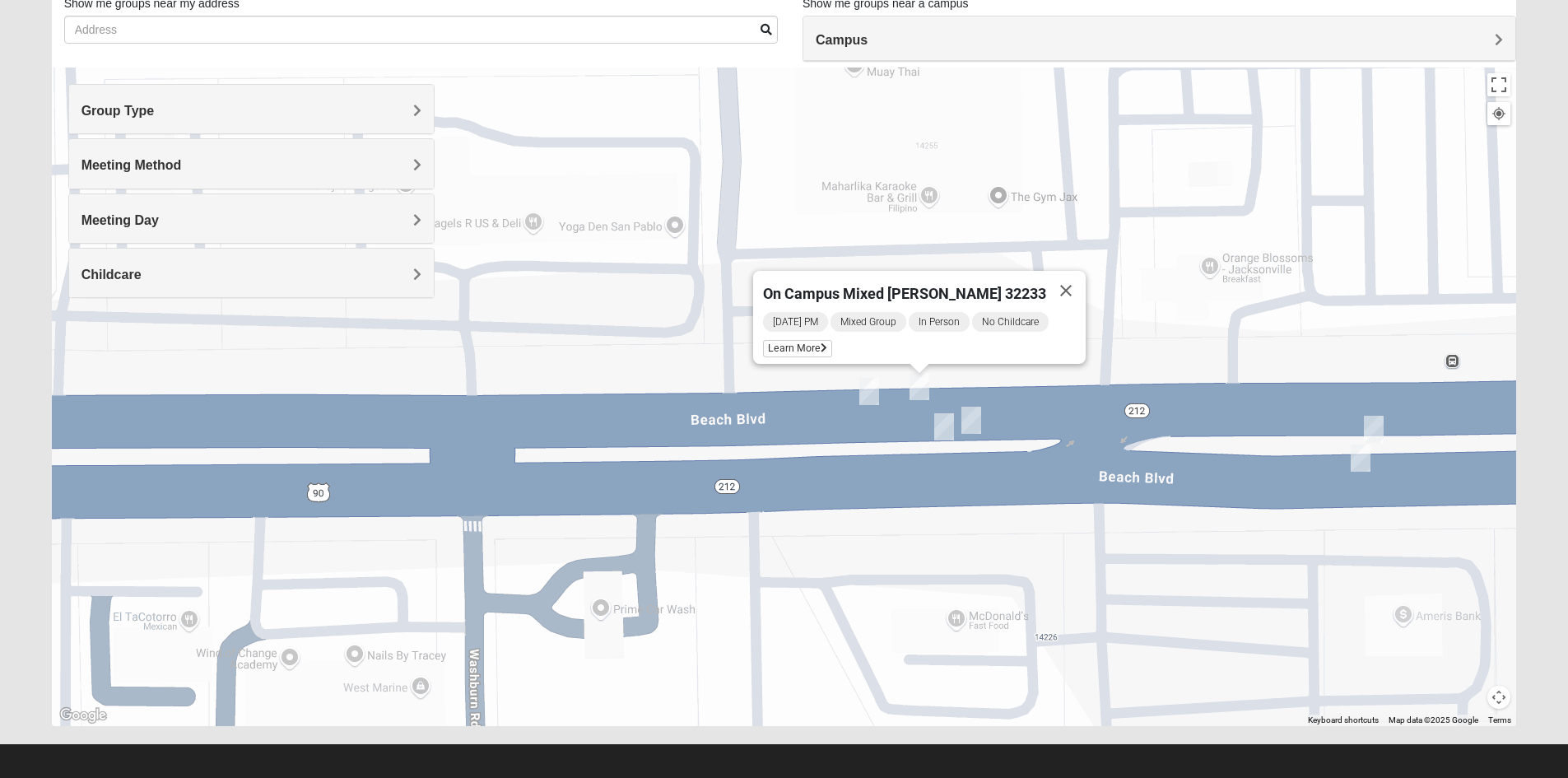
click at [1360, 467] on img "On Campus Mixed Salas 32250" at bounding box center [1360, 459] width 33 height 40
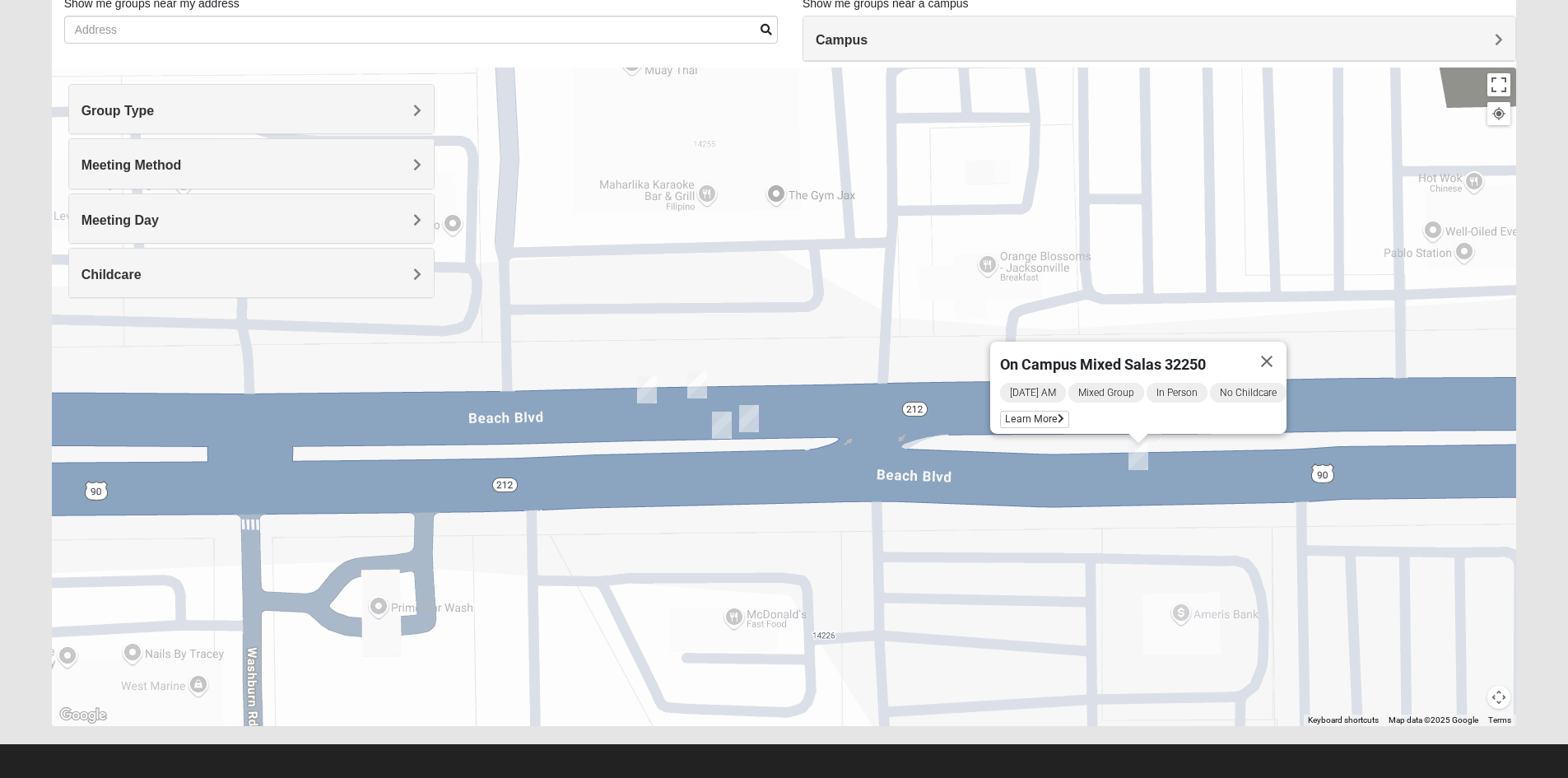
drag, startPoint x: 1363, startPoint y: 514, endPoint x: 1188, endPoint y: 513, distance: 175.0
click at [1188, 513] on div "On Campus Mixed Salas 32250 Thursday AM Mixed Group In Person No Childcare Lear…" at bounding box center [784, 396] width 1465 height 659
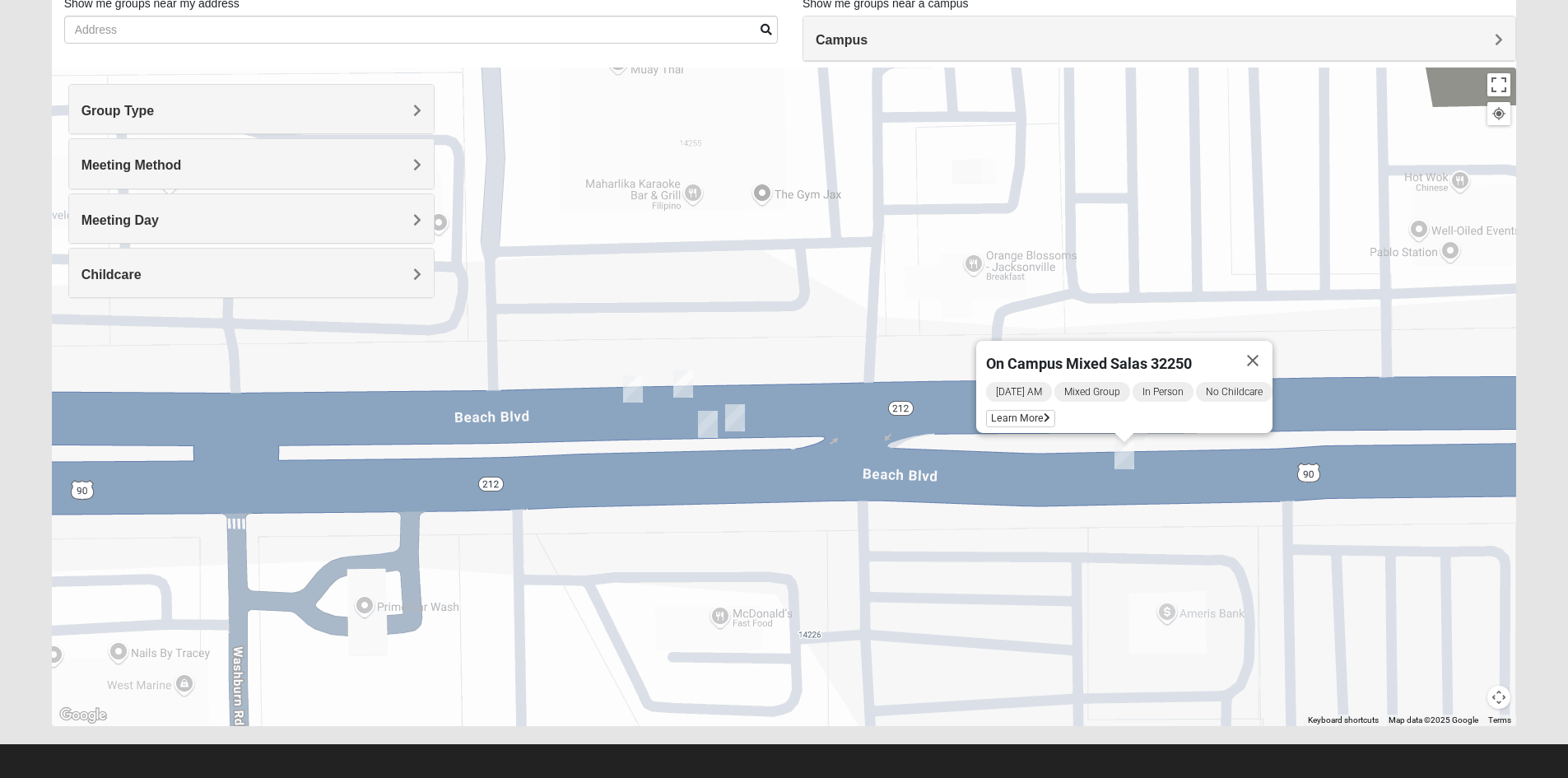
click at [1141, 437] on img "On Campus Mixed Long 32250" at bounding box center [1137, 427] width 33 height 40
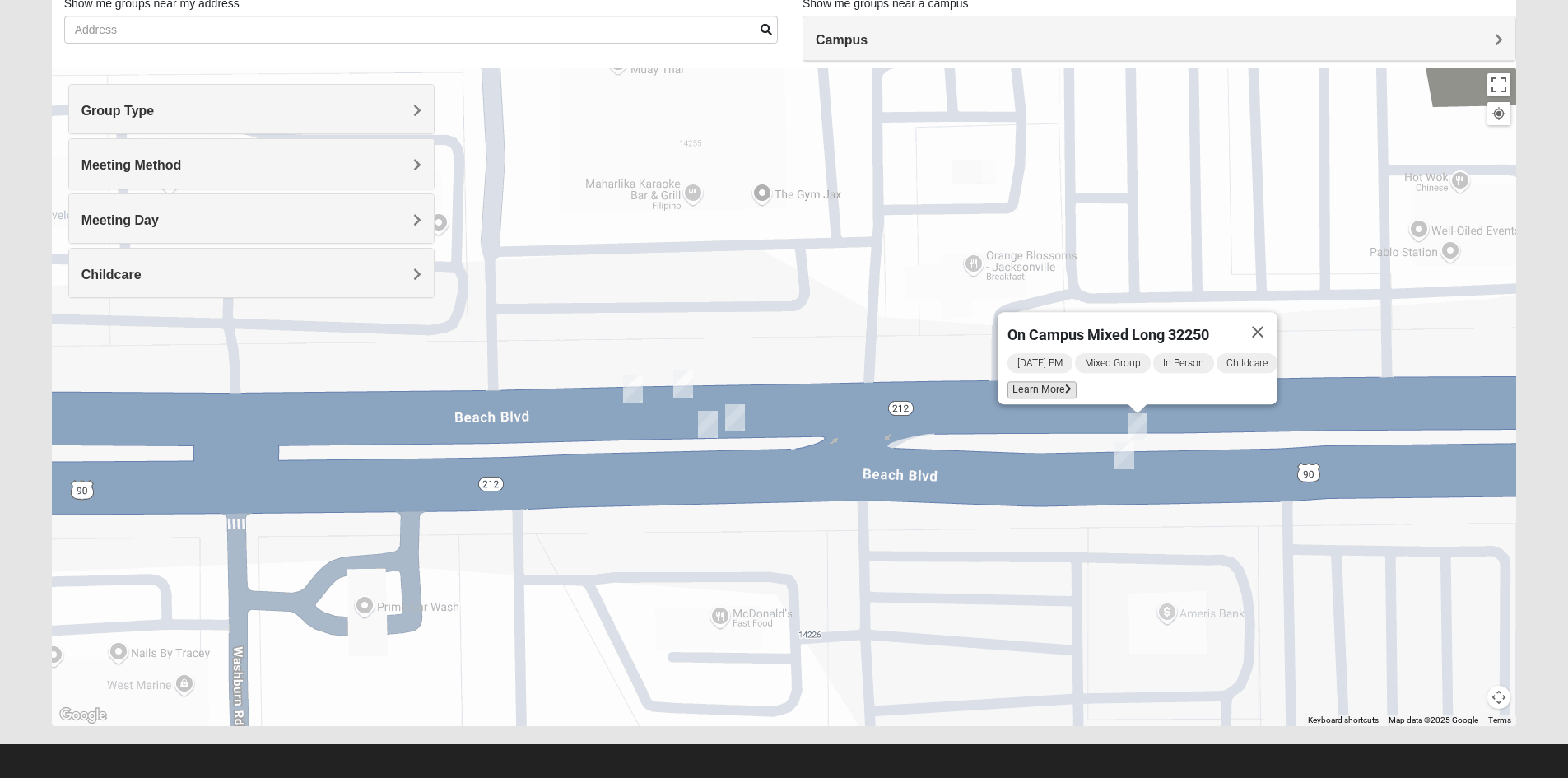
click at [1041, 382] on span "Learn More" at bounding box center [1041, 389] width 69 height 17
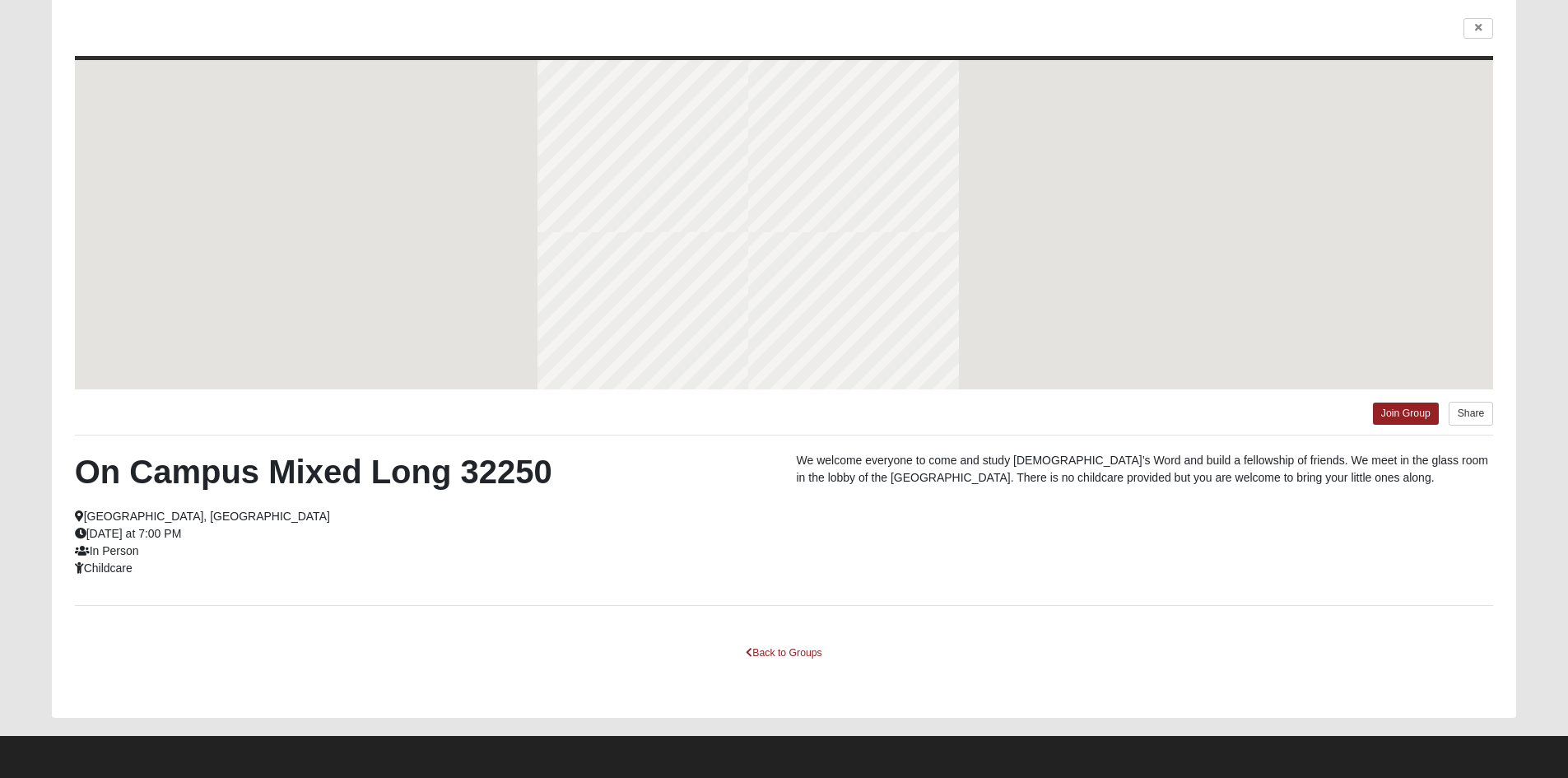
scroll to position [48, 0]
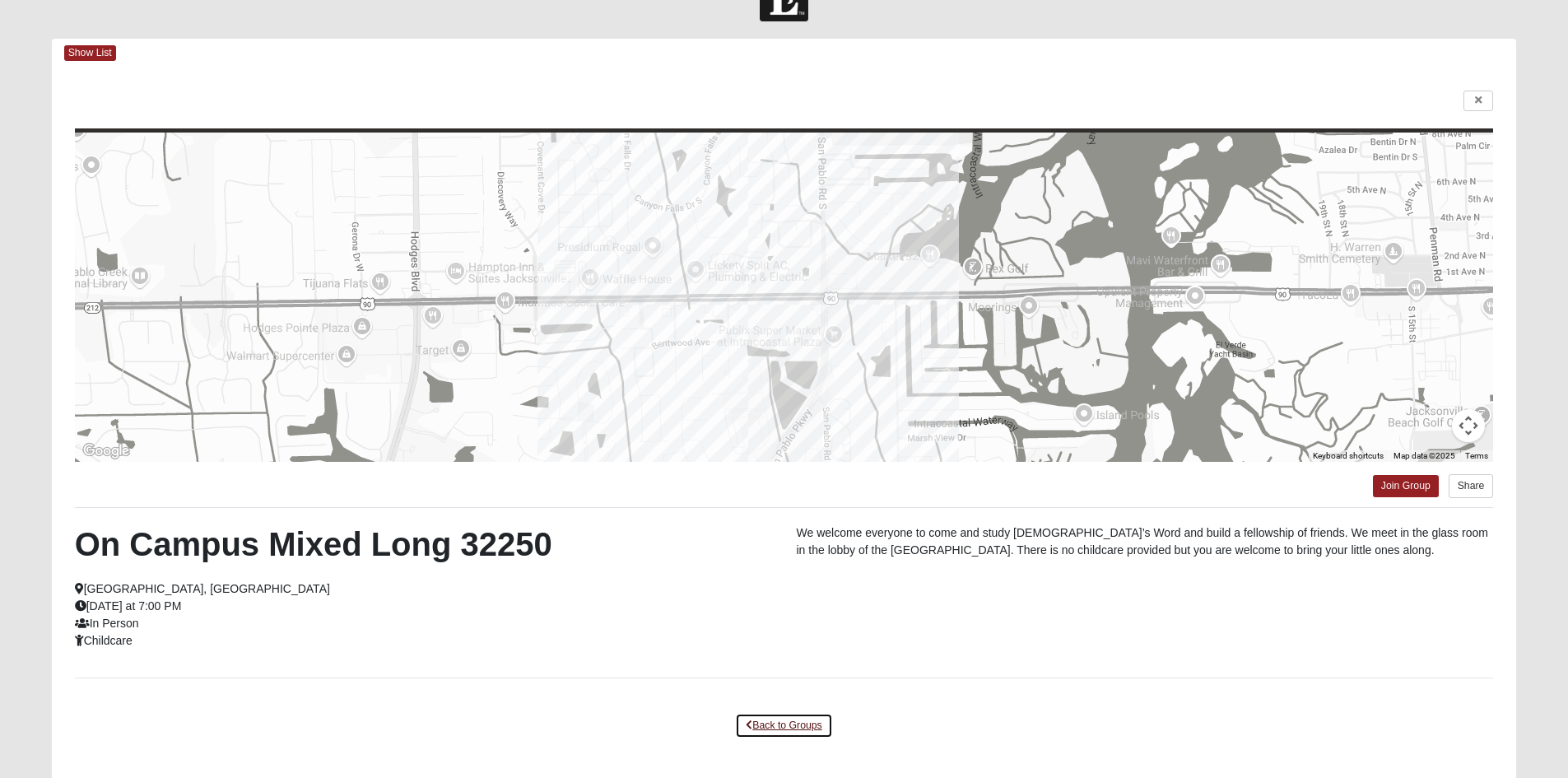
click at [788, 734] on link "Back to Groups" at bounding box center [783, 725] width 97 height 26
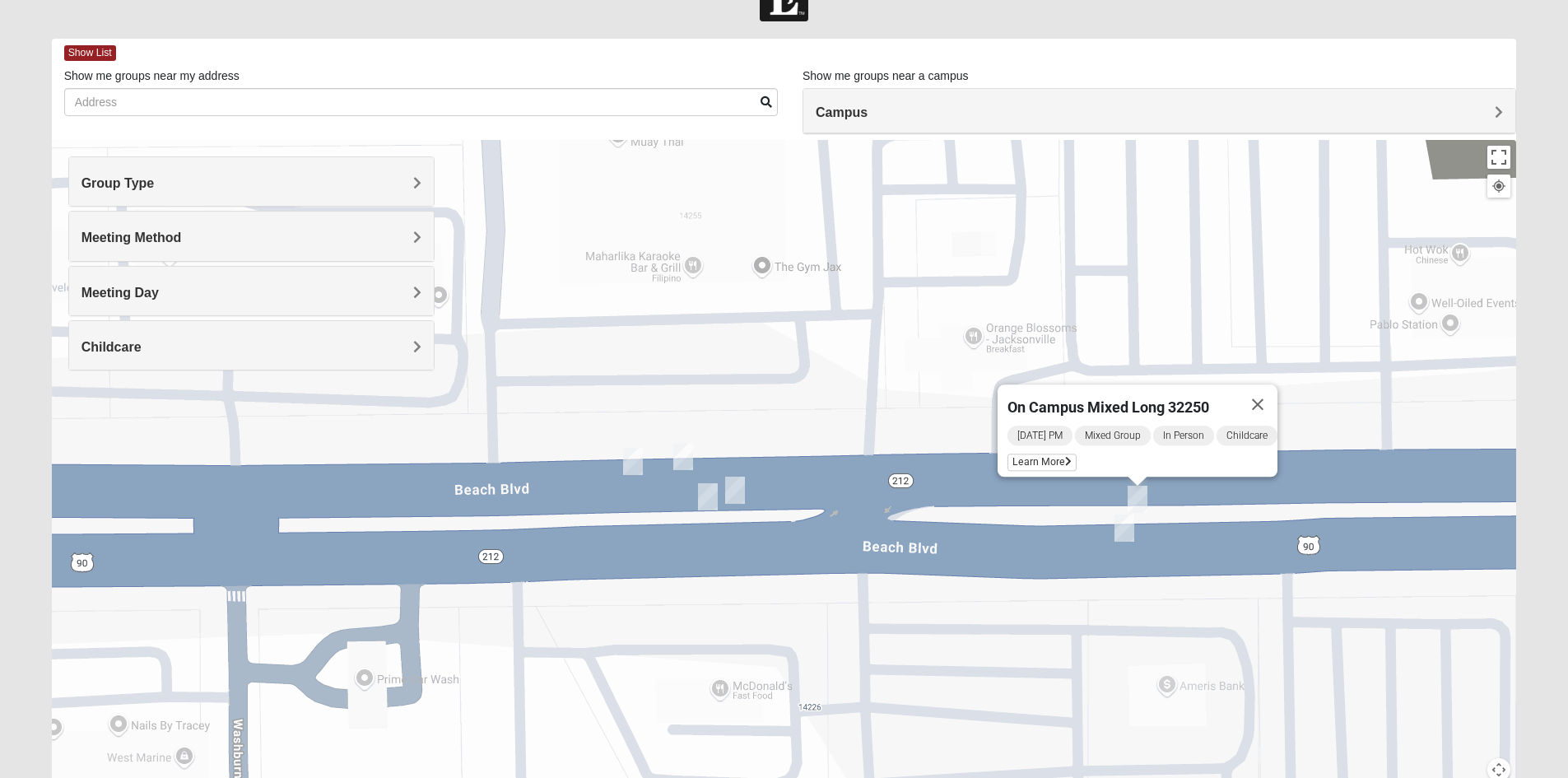
click at [708, 501] on img "On Campus Mixed Simpson 32250" at bounding box center [708, 497] width 33 height 40
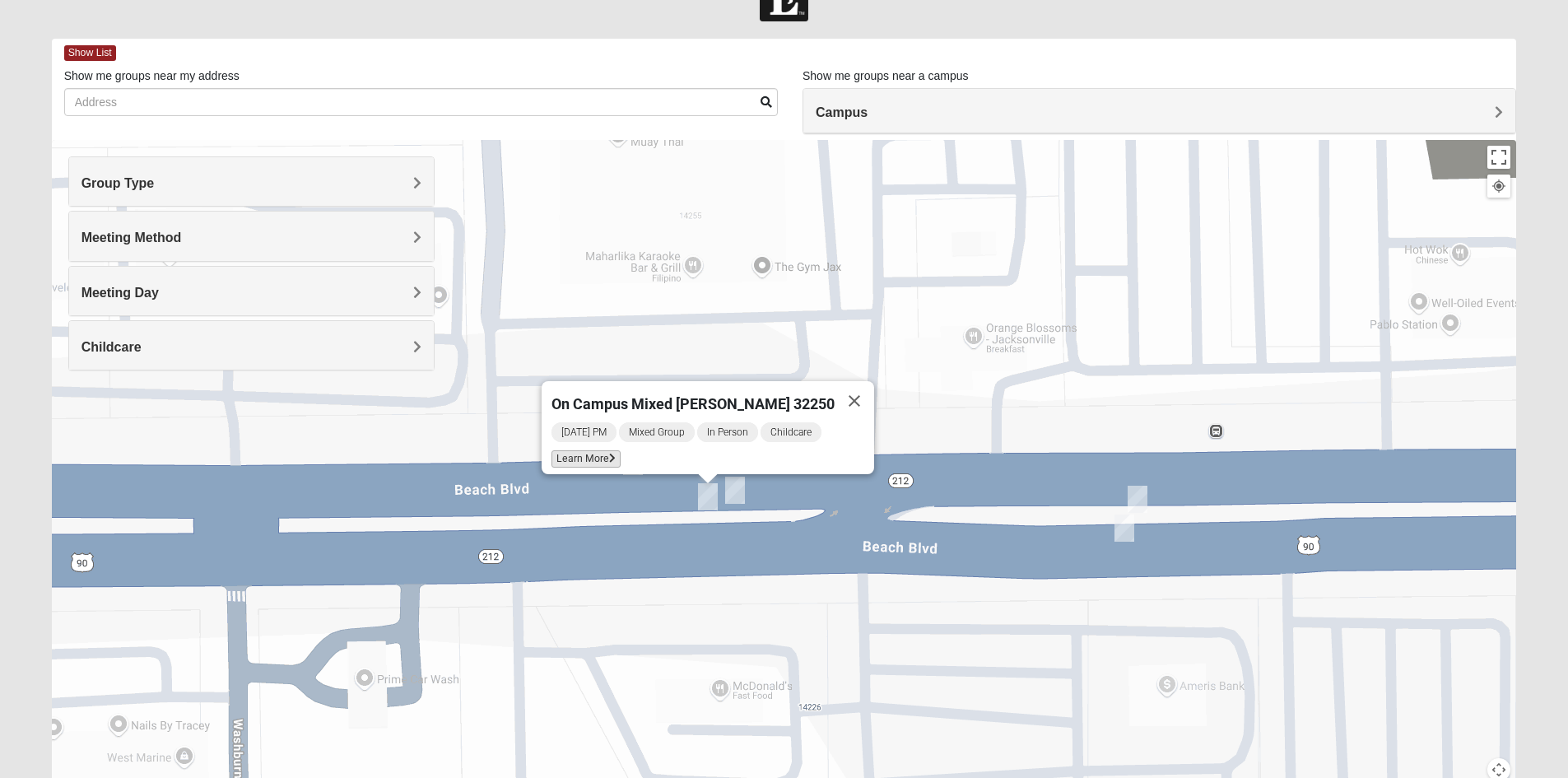
click at [594, 451] on span "Learn More" at bounding box center [586, 459] width 69 height 17
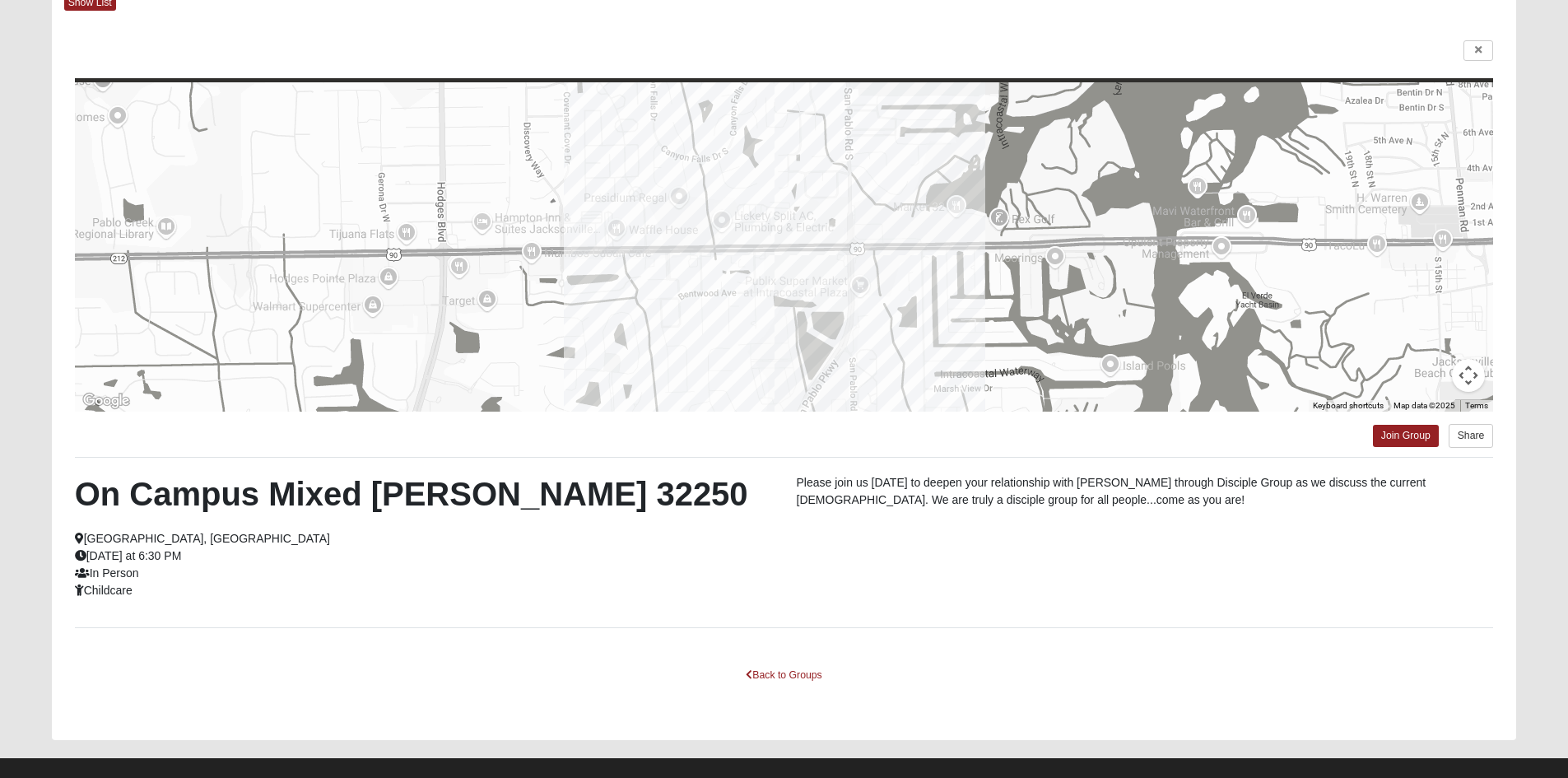
scroll to position [120, 0]
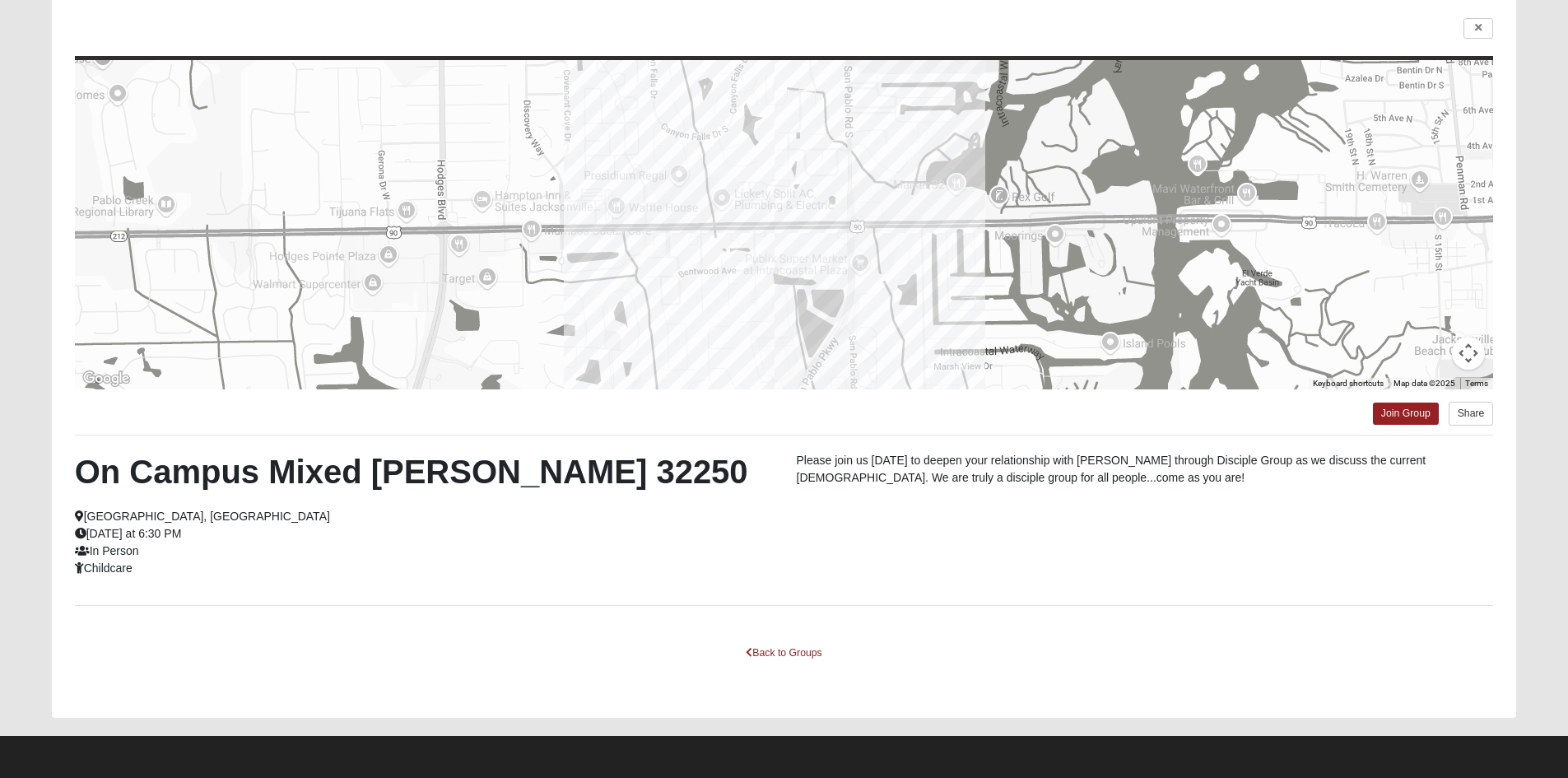
click at [795, 639] on div "To navigate the map with touch gestures double-tap and hold your finger on the …" at bounding box center [784, 356] width 1465 height 722
click at [795, 653] on link "Back to Groups" at bounding box center [783, 653] width 97 height 26
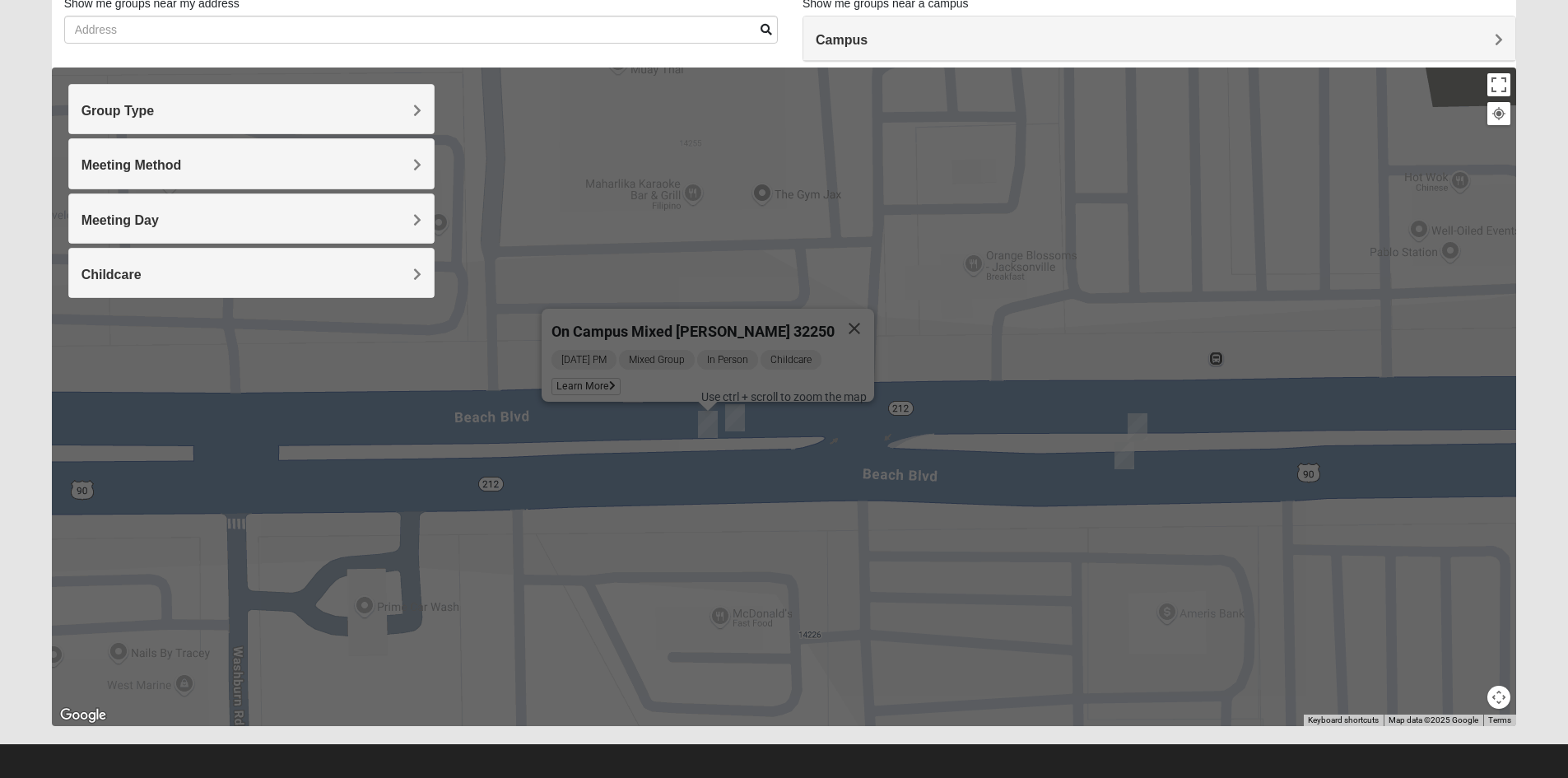
scroll to position [129, 0]
